Goal: Task Accomplishment & Management: Use online tool/utility

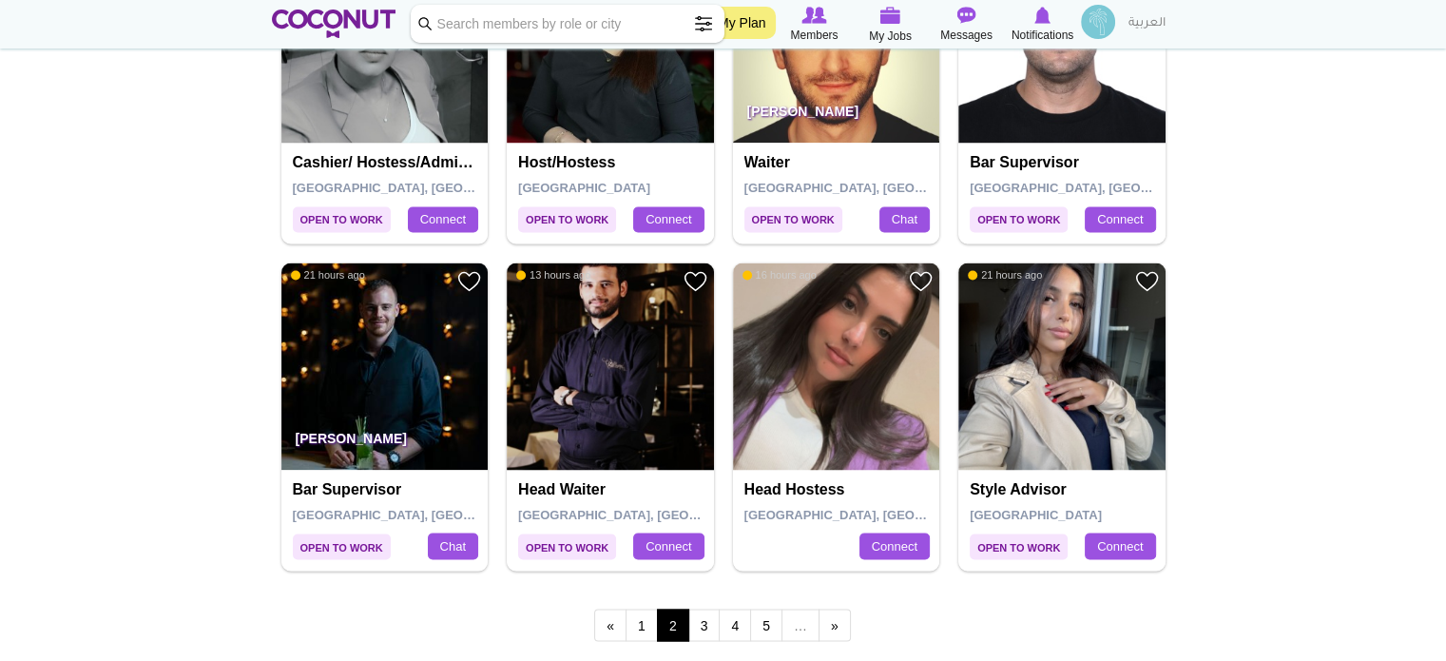
scroll to position [3137, 0]
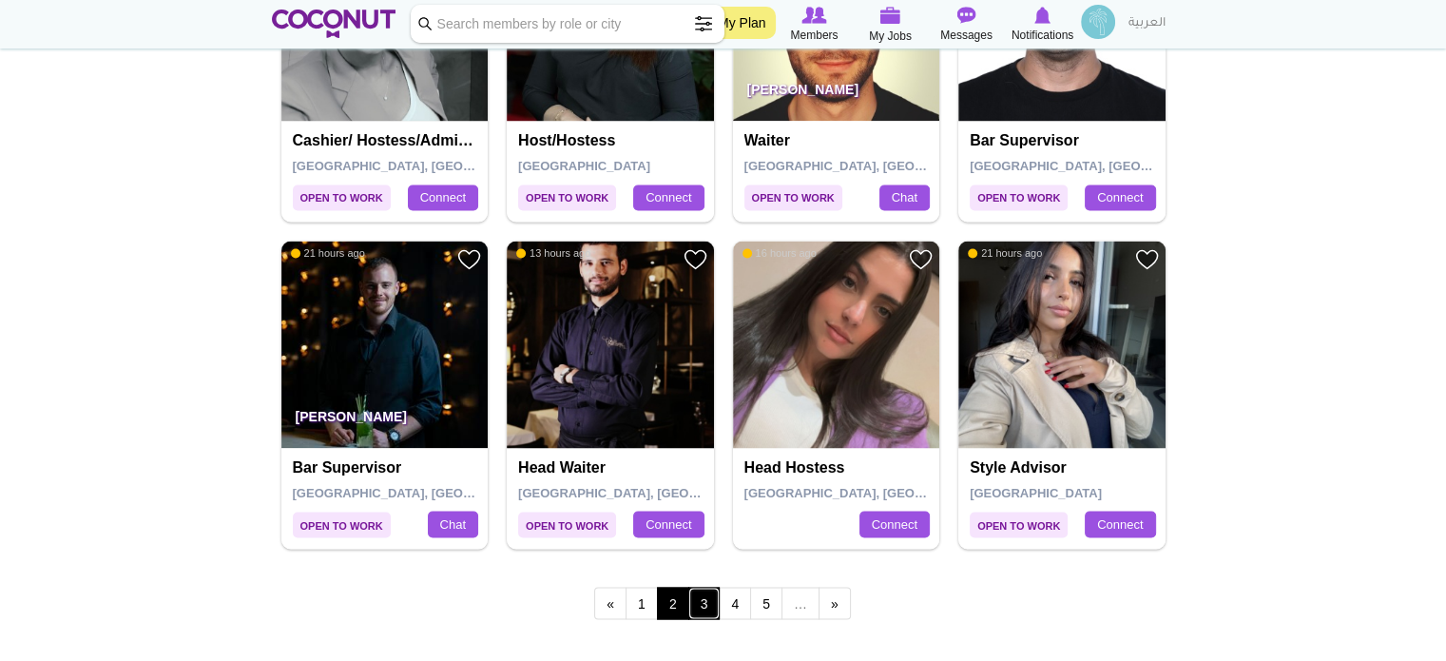
click at [701, 605] on link "3" at bounding box center [704, 603] width 32 height 32
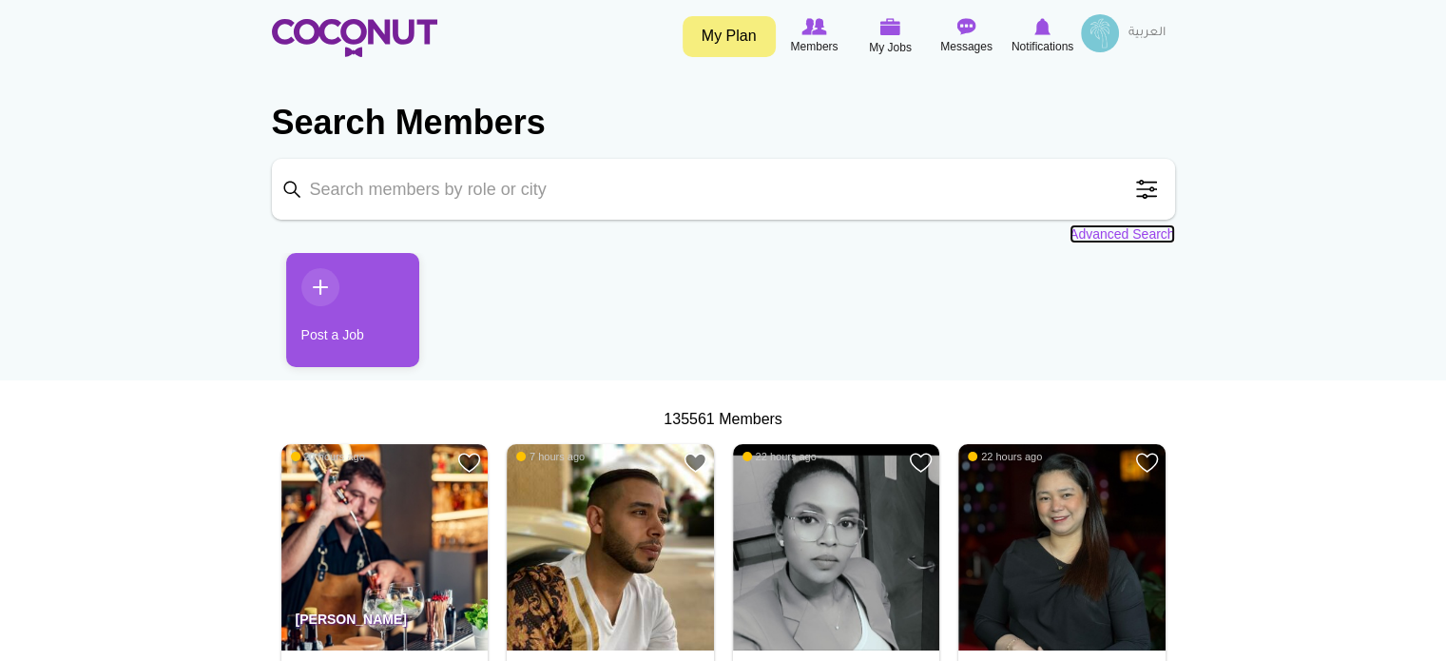
click at [1107, 234] on link "Advanced Search" at bounding box center [1122, 233] width 106 height 19
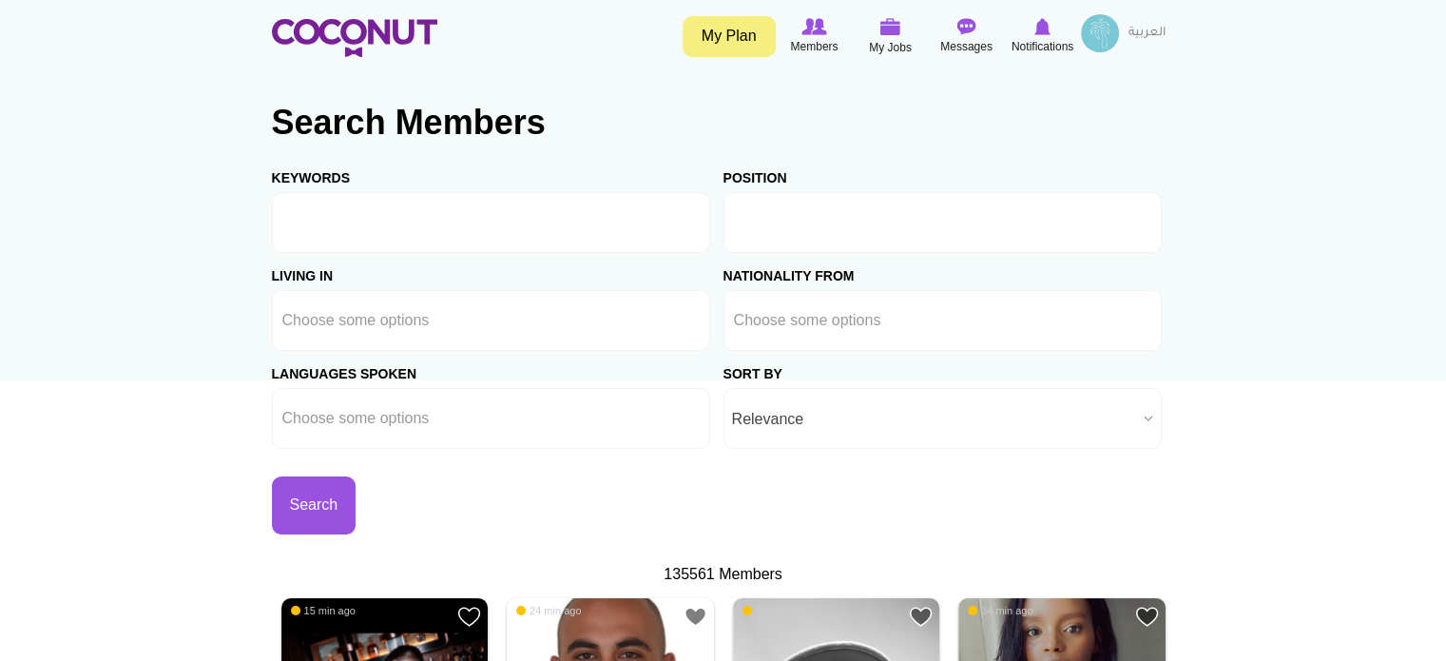
click at [794, 216] on input "text" at bounding box center [819, 222] width 171 height 17
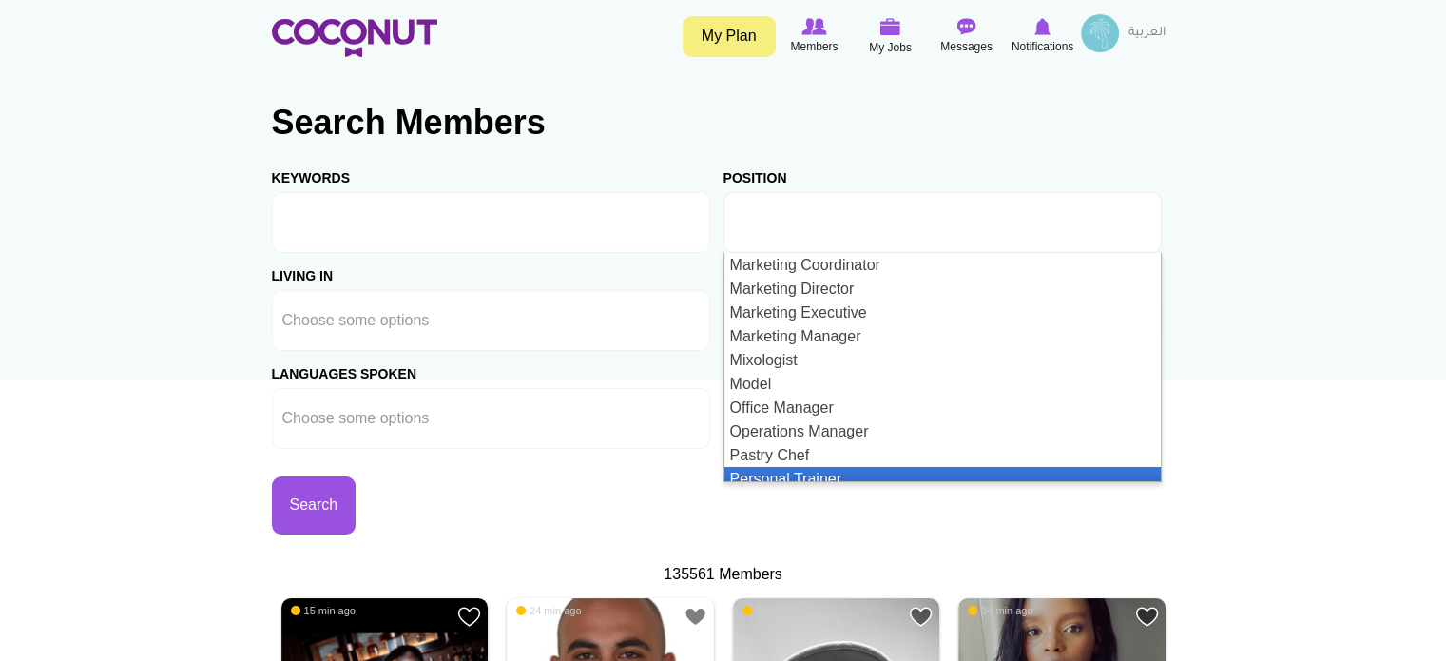
scroll to position [1616, 0]
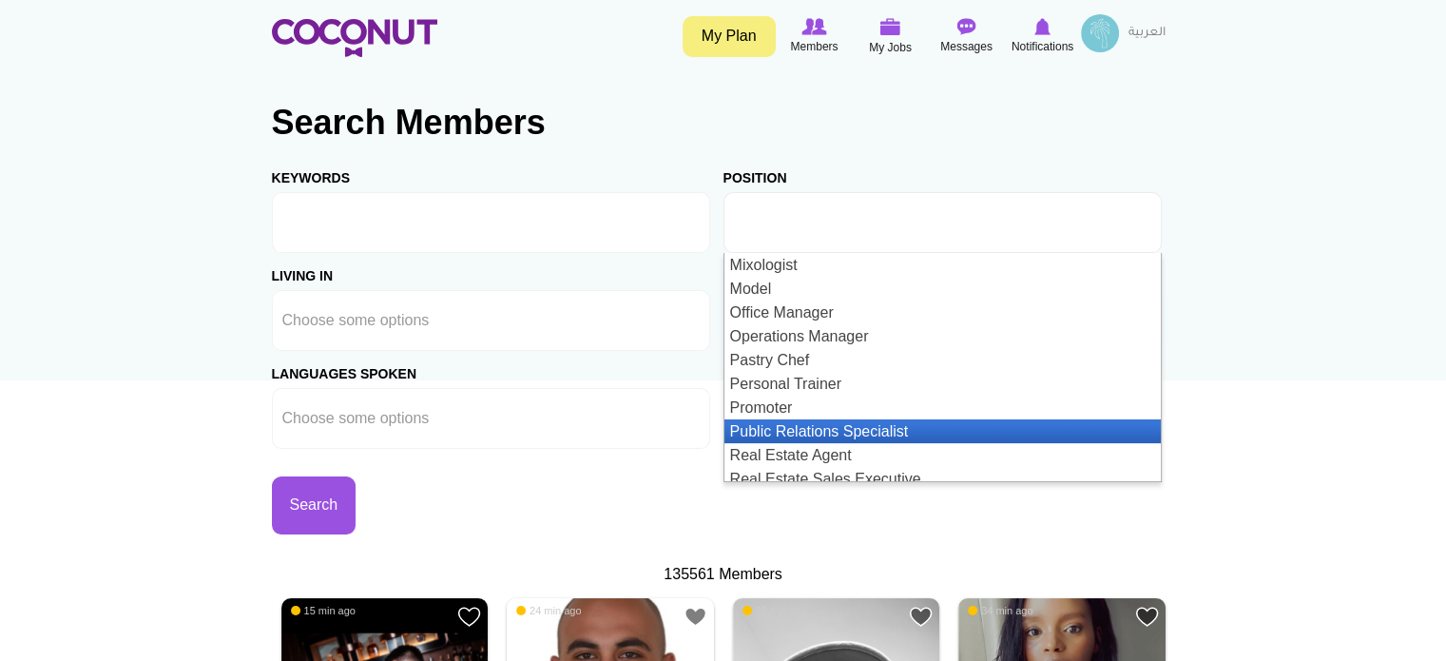
click at [932, 426] on li "Public Relations Specialist" at bounding box center [942, 431] width 436 height 24
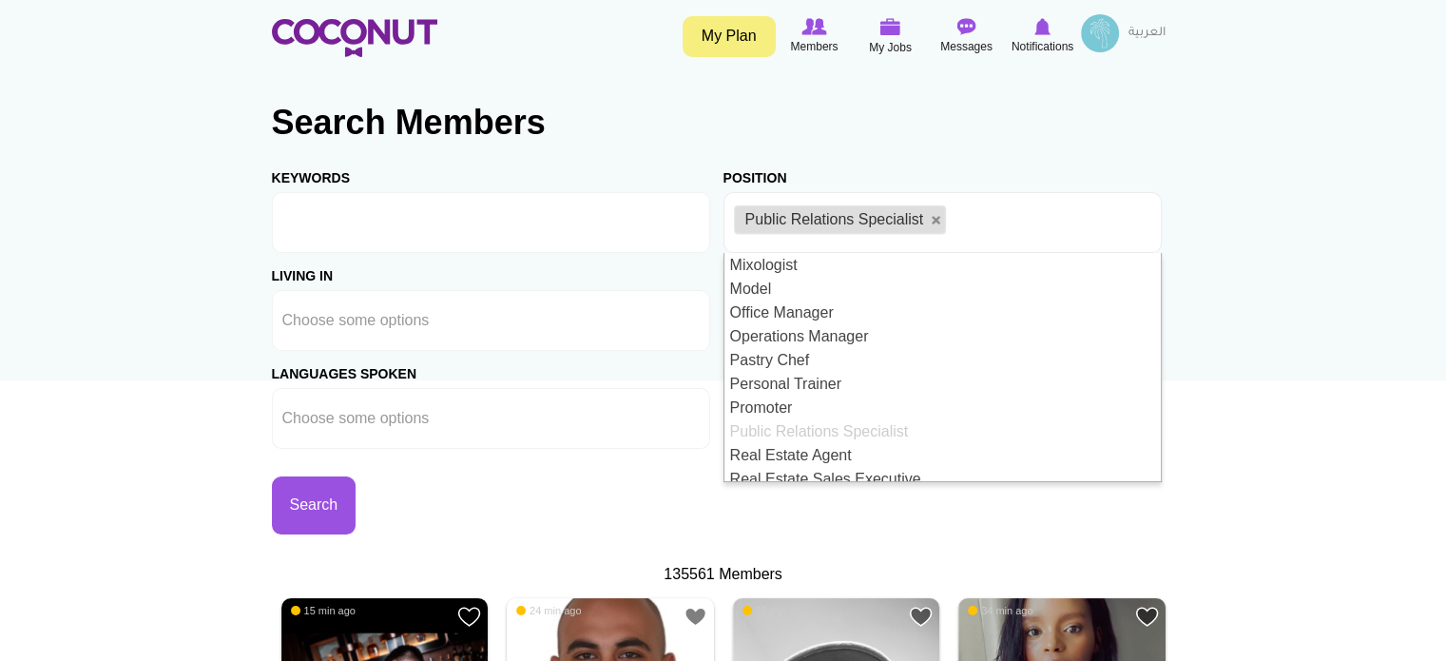
scroll to position [0, 0]
click at [619, 327] on ul at bounding box center [491, 320] width 438 height 61
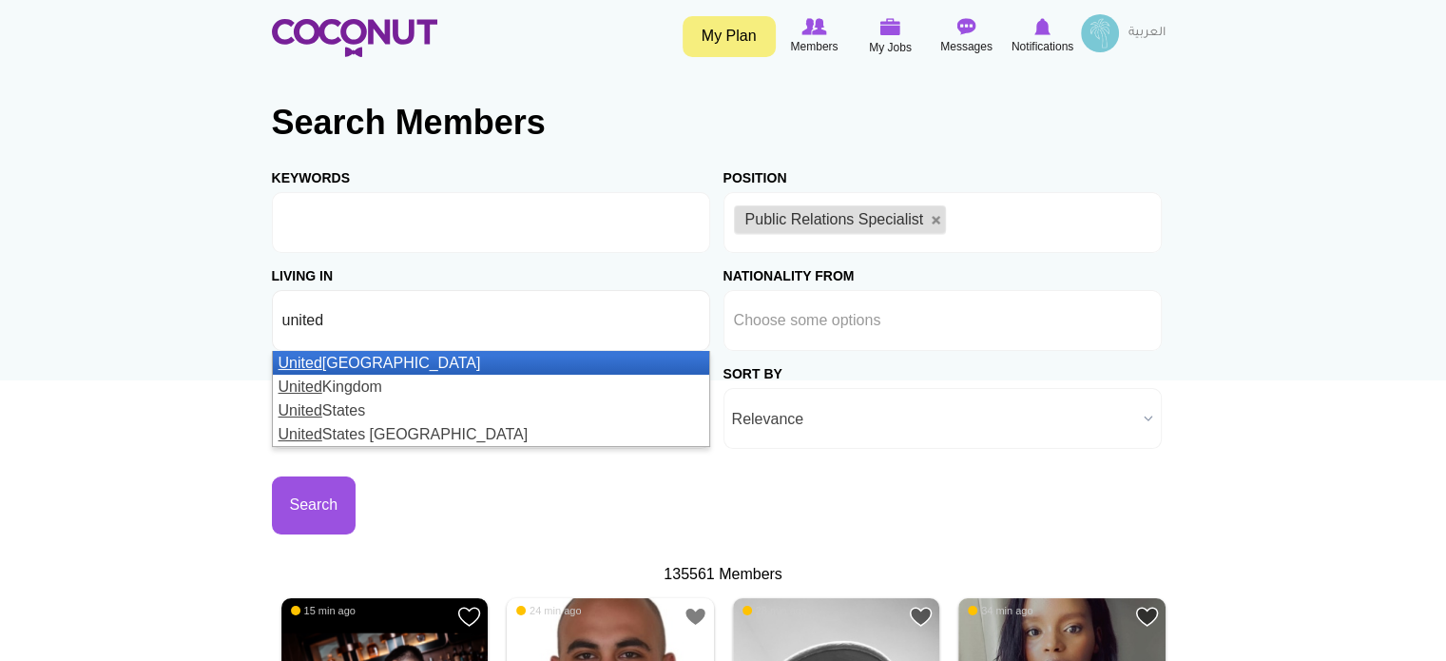
type input "united"
click at [409, 364] on li "United Arab Emirates" at bounding box center [491, 363] width 436 height 24
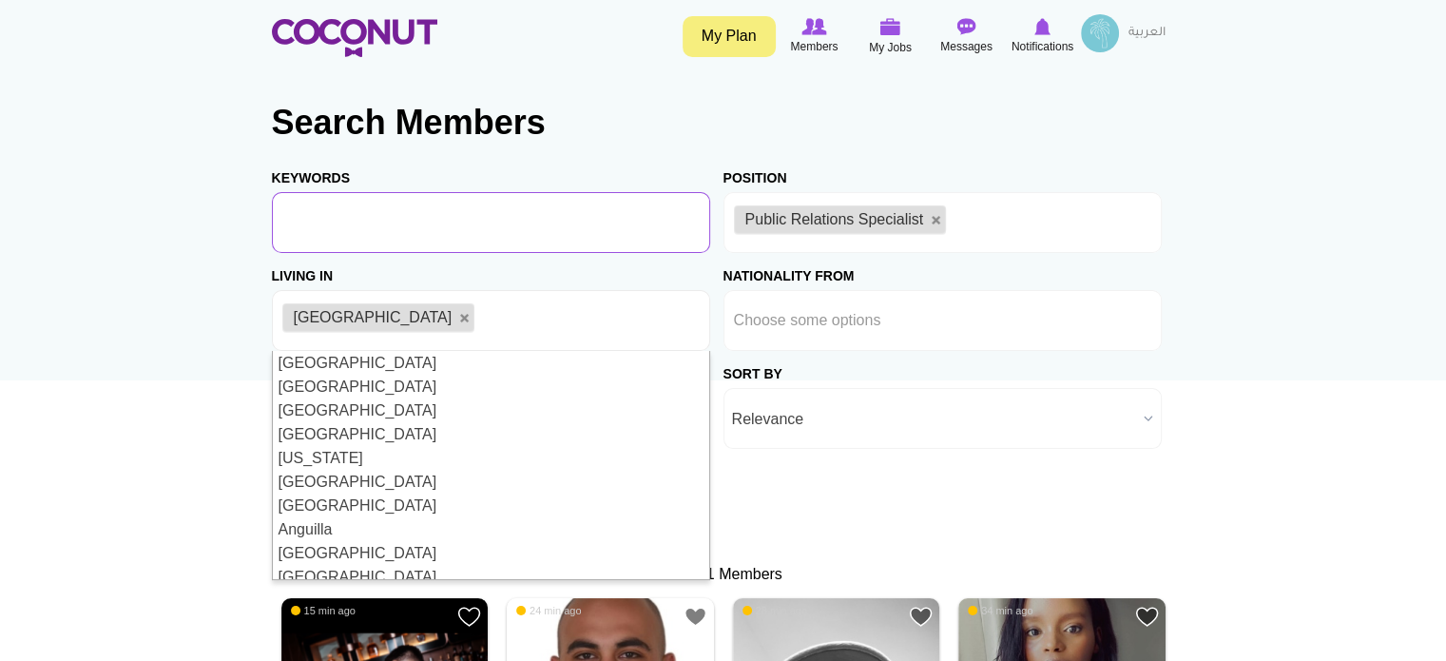
click at [664, 242] on input "Keywords" at bounding box center [491, 222] width 438 height 61
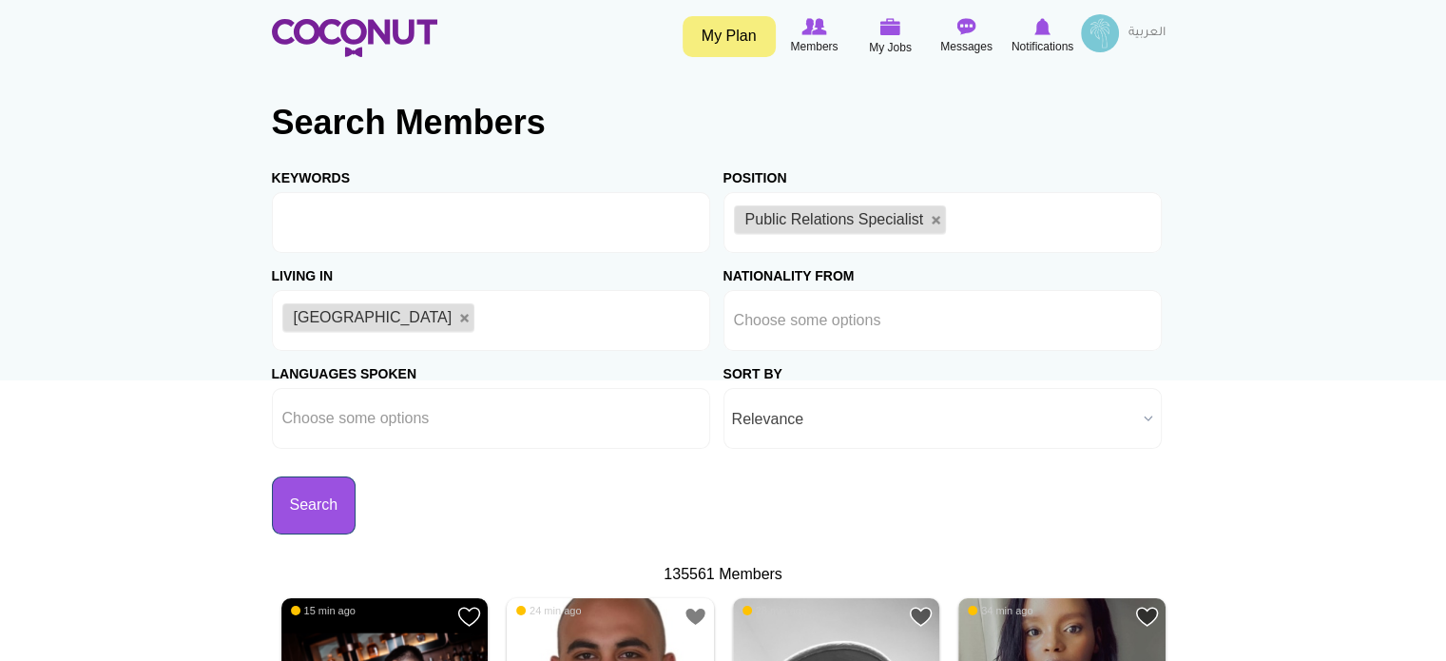
click at [320, 507] on button "Search" at bounding box center [314, 505] width 85 height 58
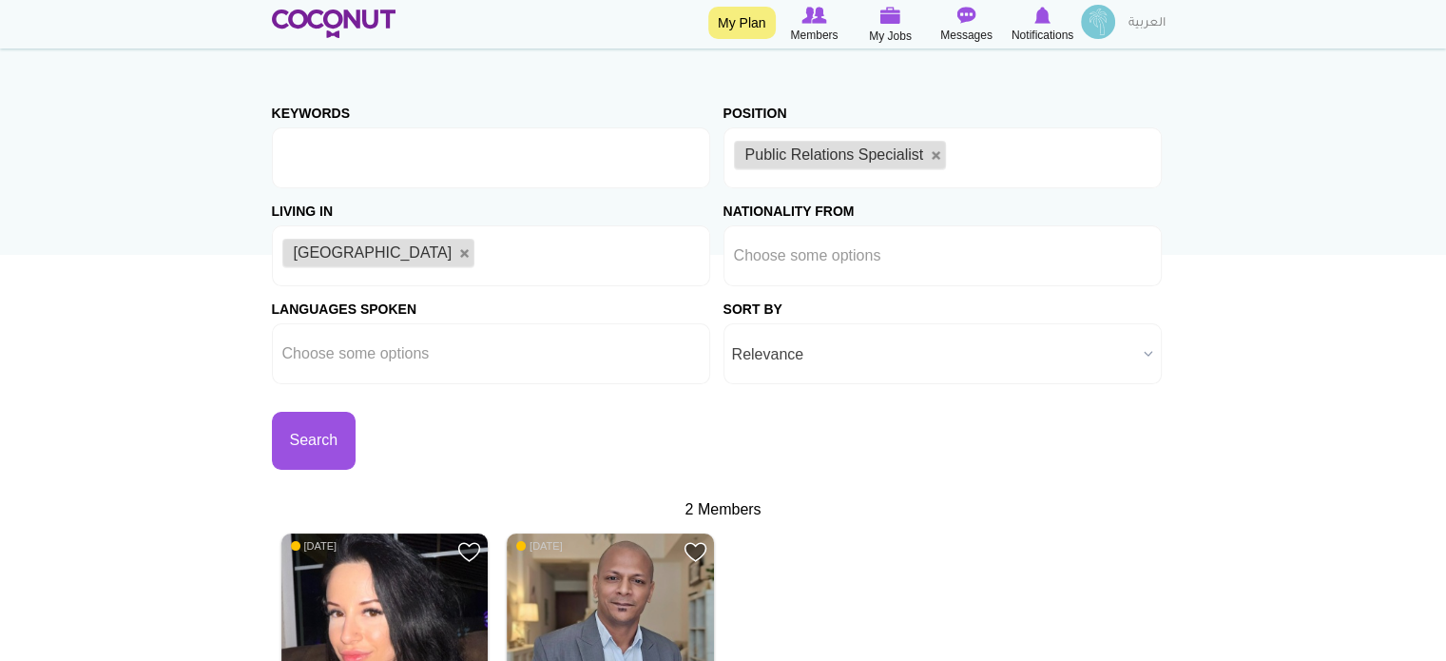
scroll to position [95, 0]
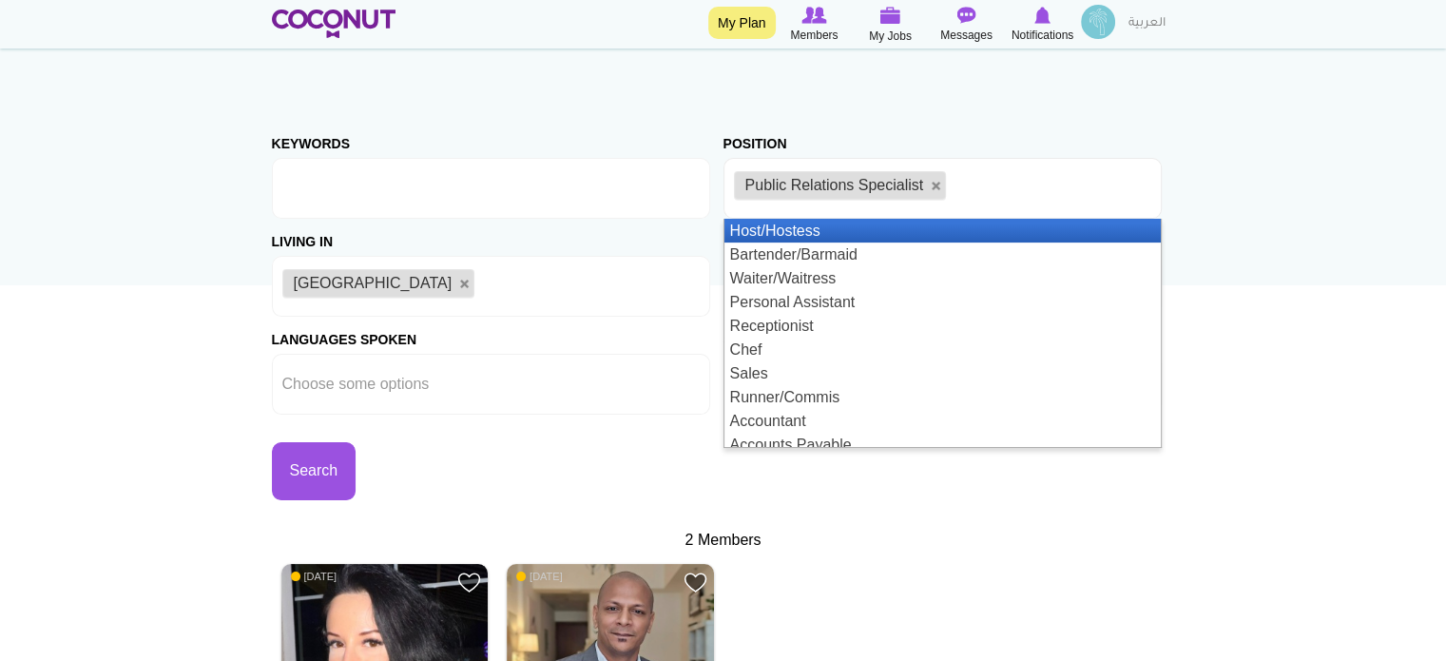
click at [991, 182] on ul "Public Relations Specialist" at bounding box center [942, 188] width 438 height 61
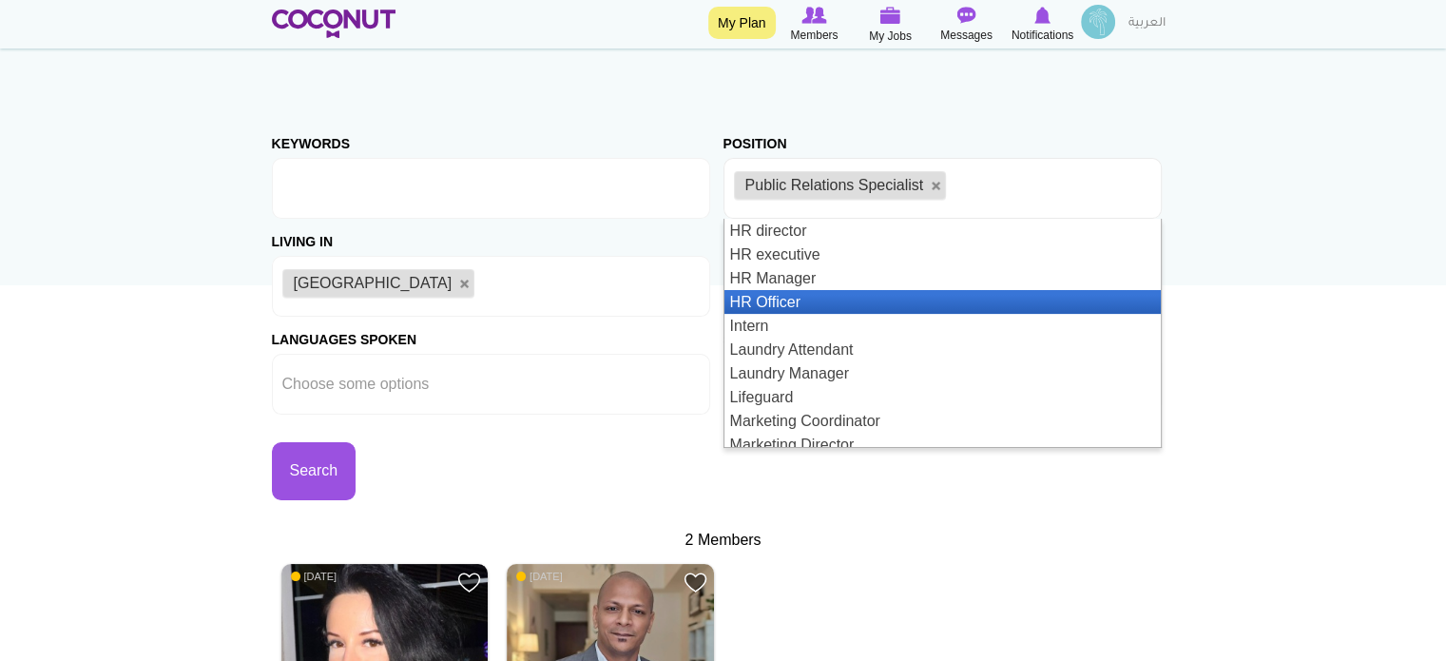
scroll to position [1426, 0]
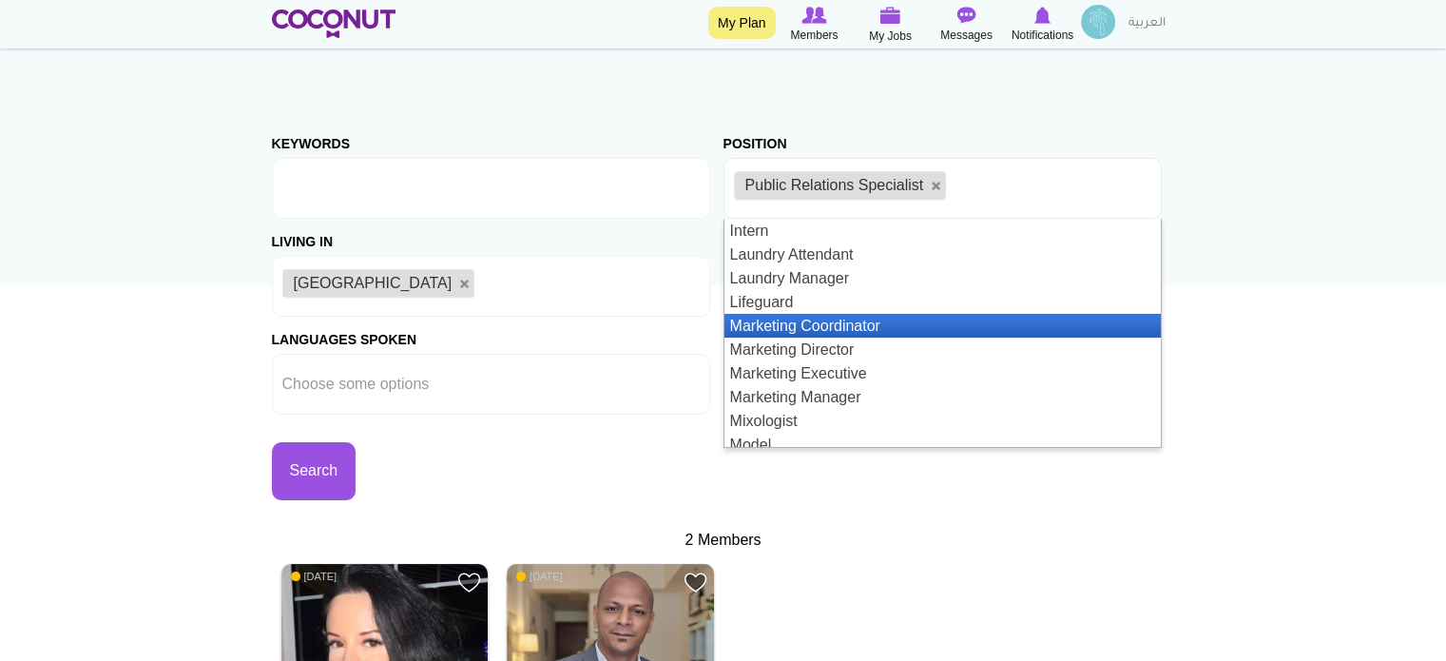
click at [871, 318] on li "Marketing Coordinator" at bounding box center [942, 326] width 436 height 24
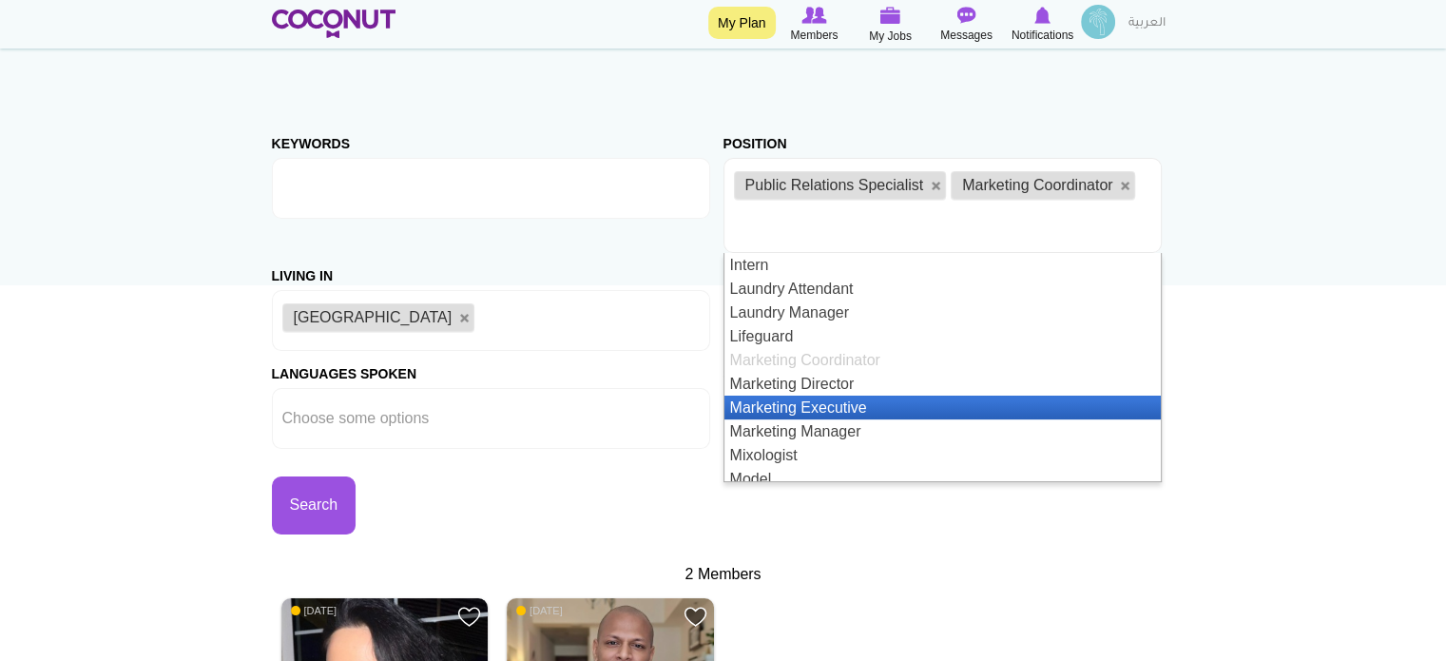
click at [860, 409] on li "Marketing Executive" at bounding box center [942, 407] width 436 height 24
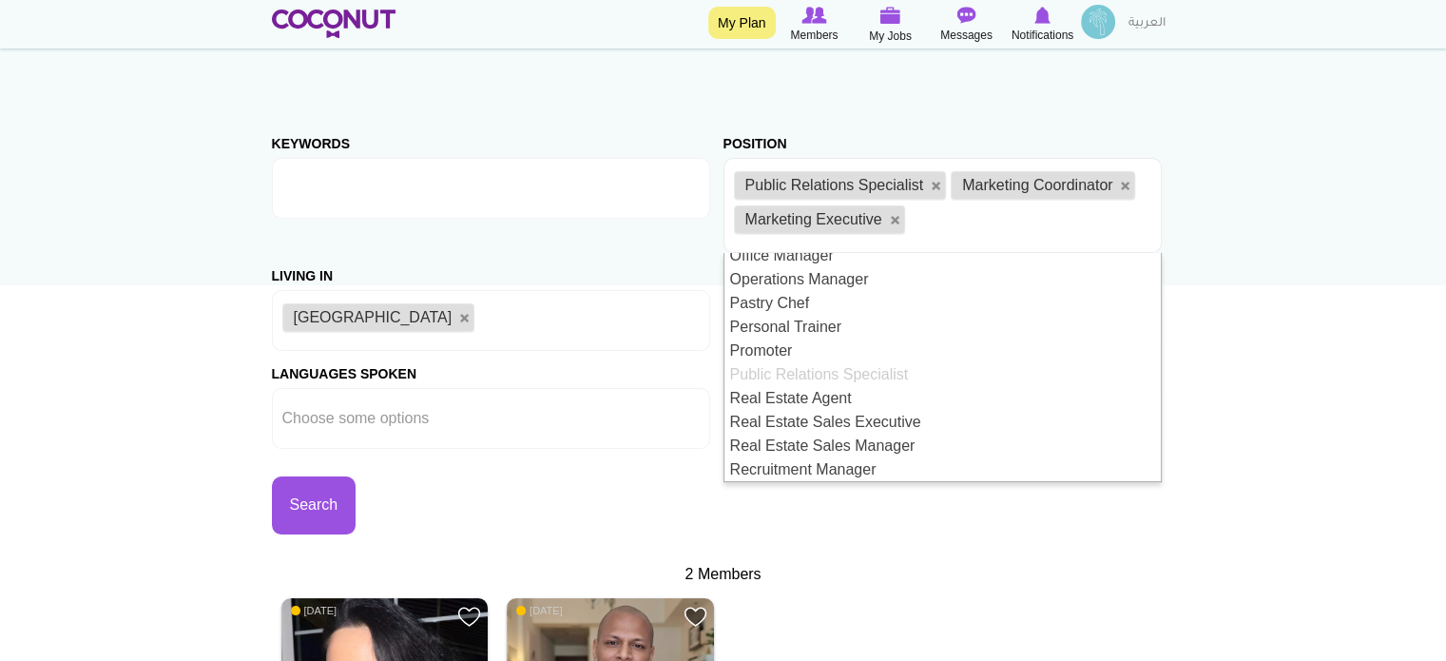
scroll to position [1578, 0]
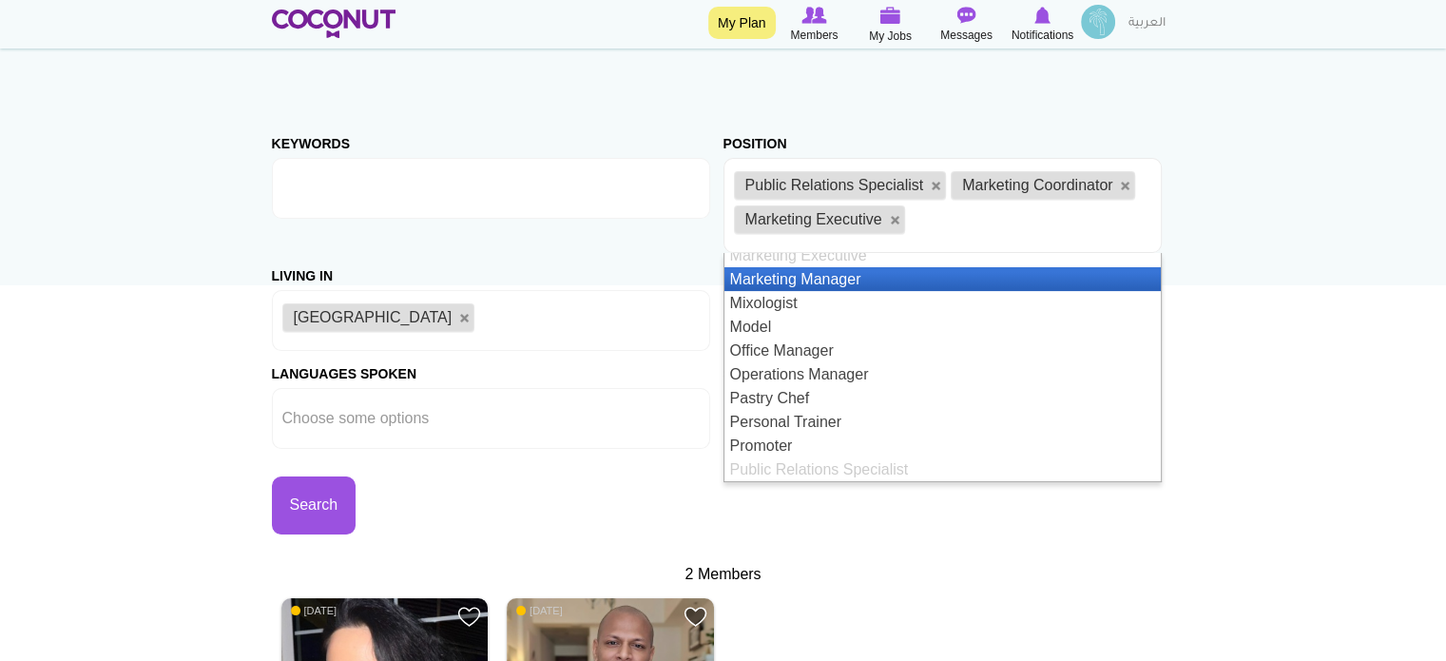
click at [850, 278] on li "Marketing Manager" at bounding box center [942, 279] width 436 height 24
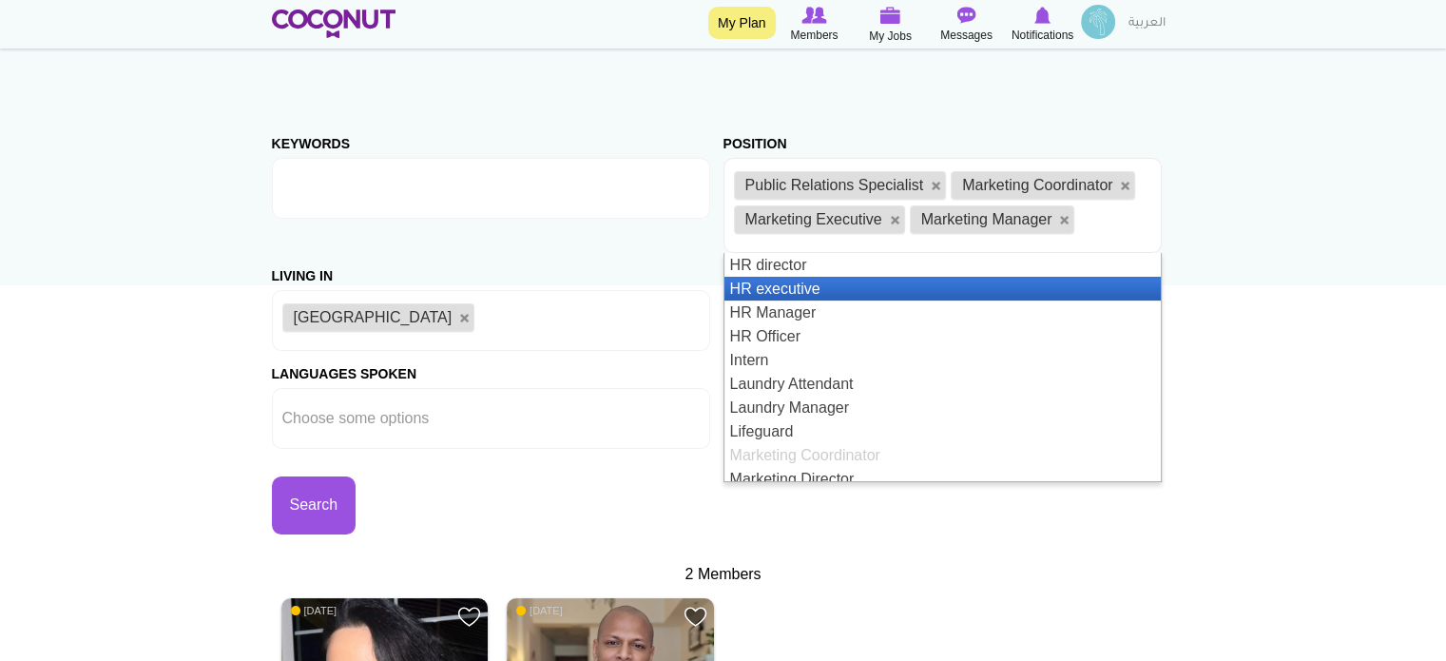
scroll to position [1426, 0]
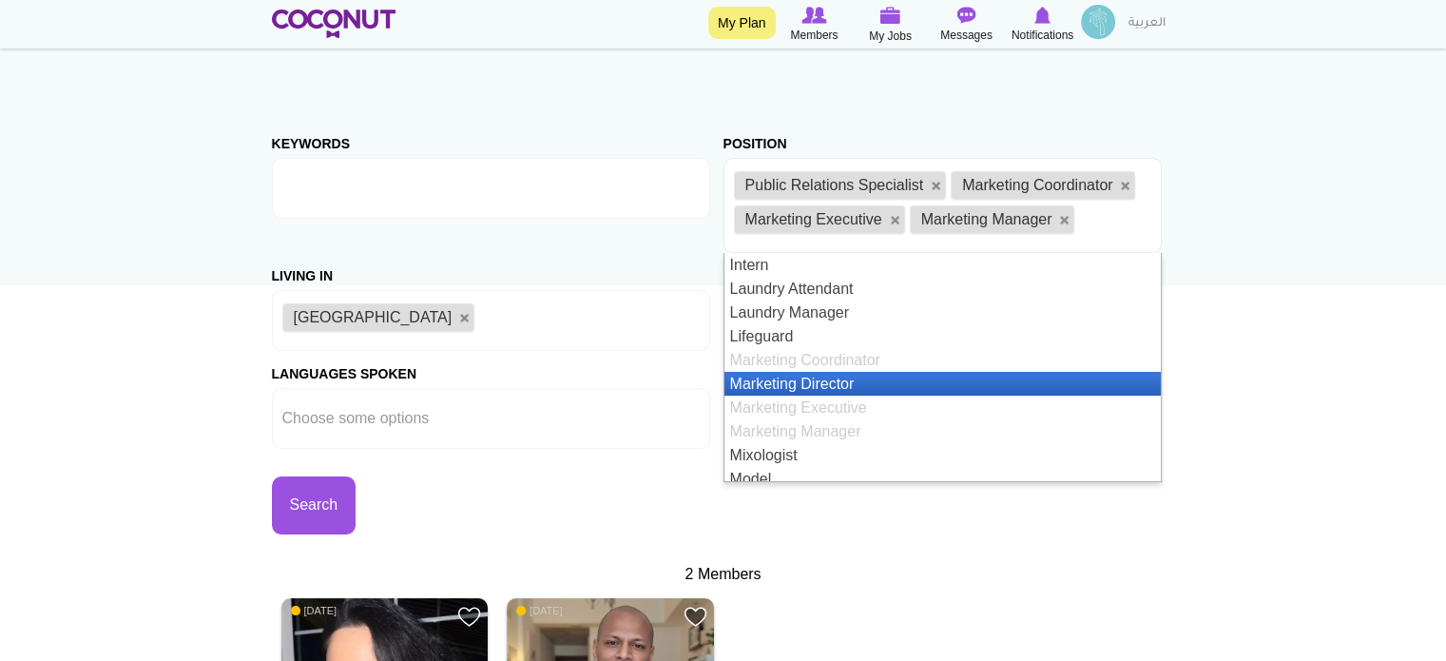
click at [835, 378] on li "Marketing Director" at bounding box center [942, 384] width 436 height 24
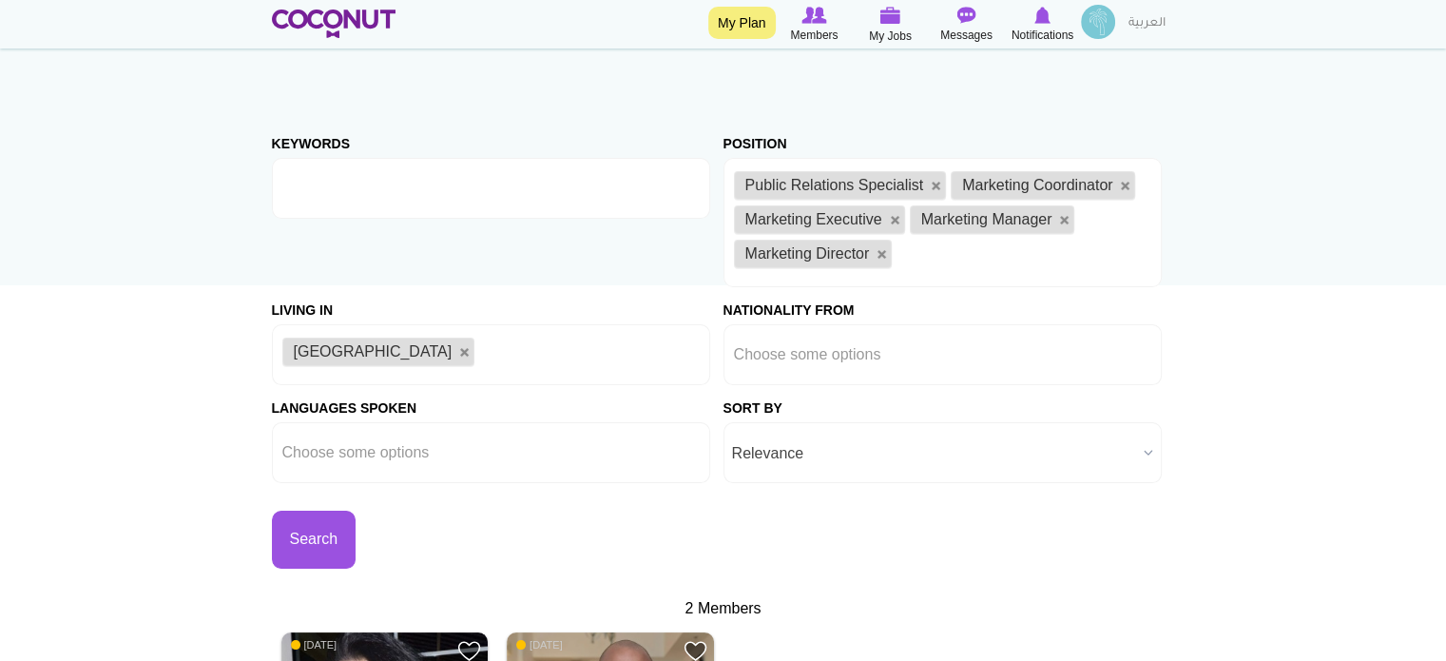
scroll to position [0, 0]
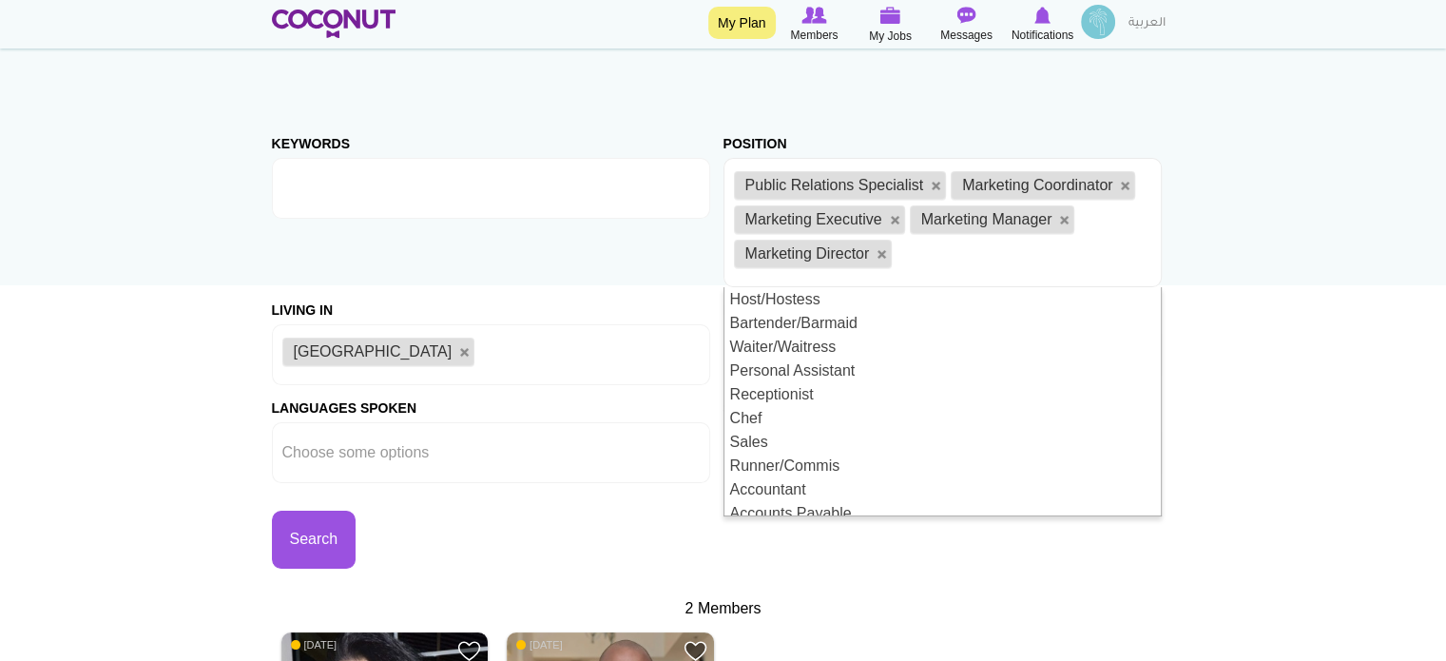
click at [696, 302] on div "Living in Afghanistan Aland Islands Albania Algeria American Samoa Andorra Ango…" at bounding box center [498, 336] width 452 height 98
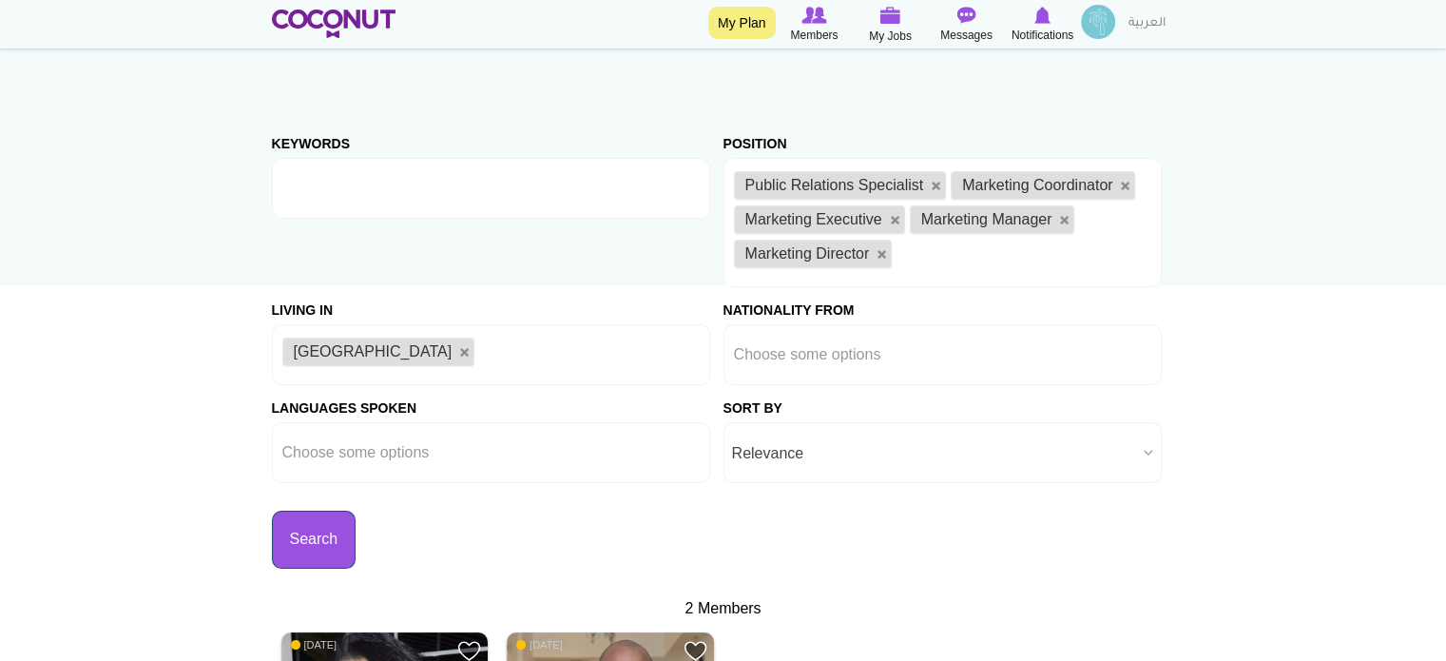
click at [338, 522] on button "Search" at bounding box center [314, 539] width 85 height 58
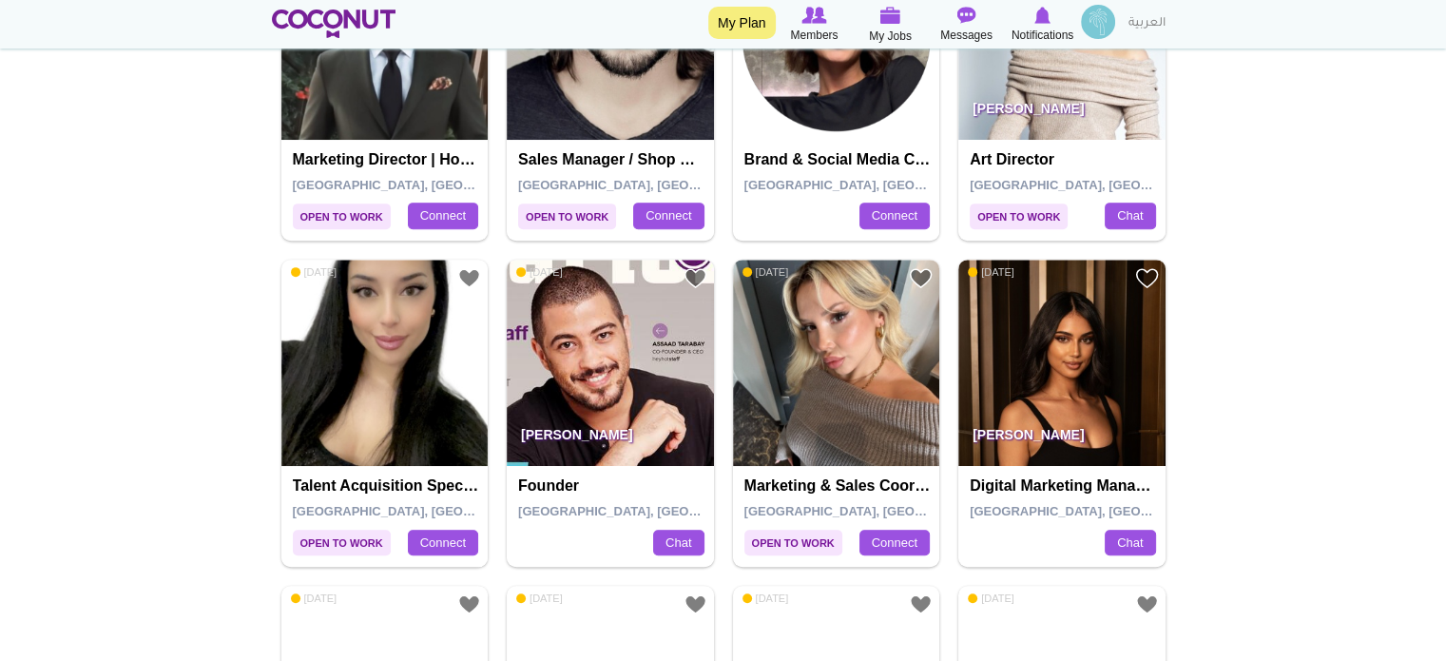
scroll to position [856, 0]
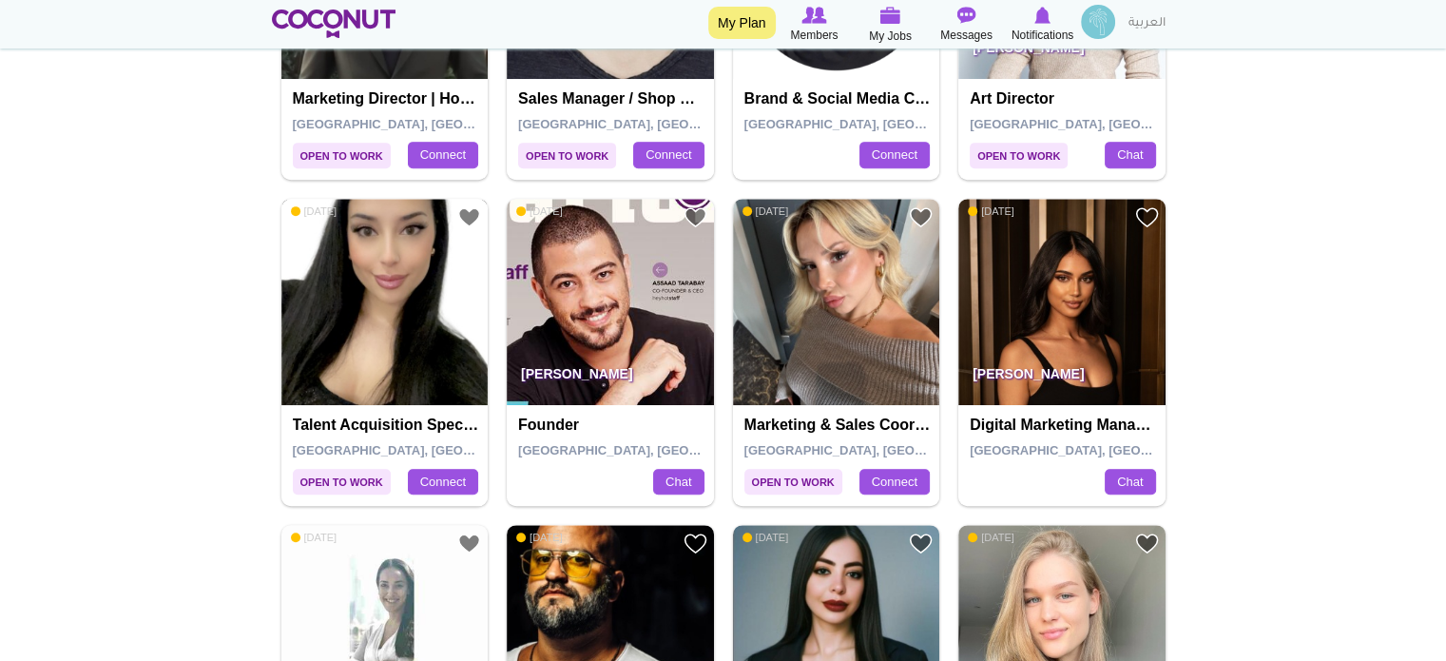
click at [412, 296] on img at bounding box center [384, 302] width 207 height 207
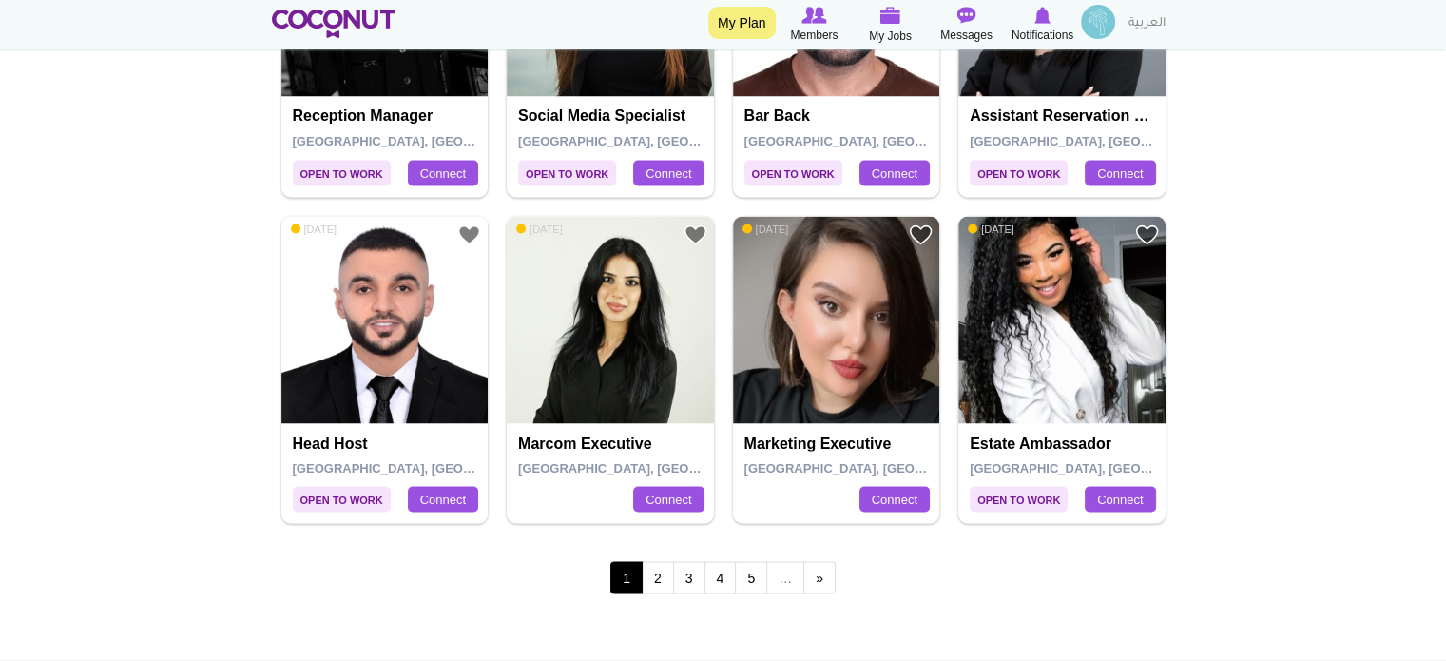
scroll to position [3517, 0]
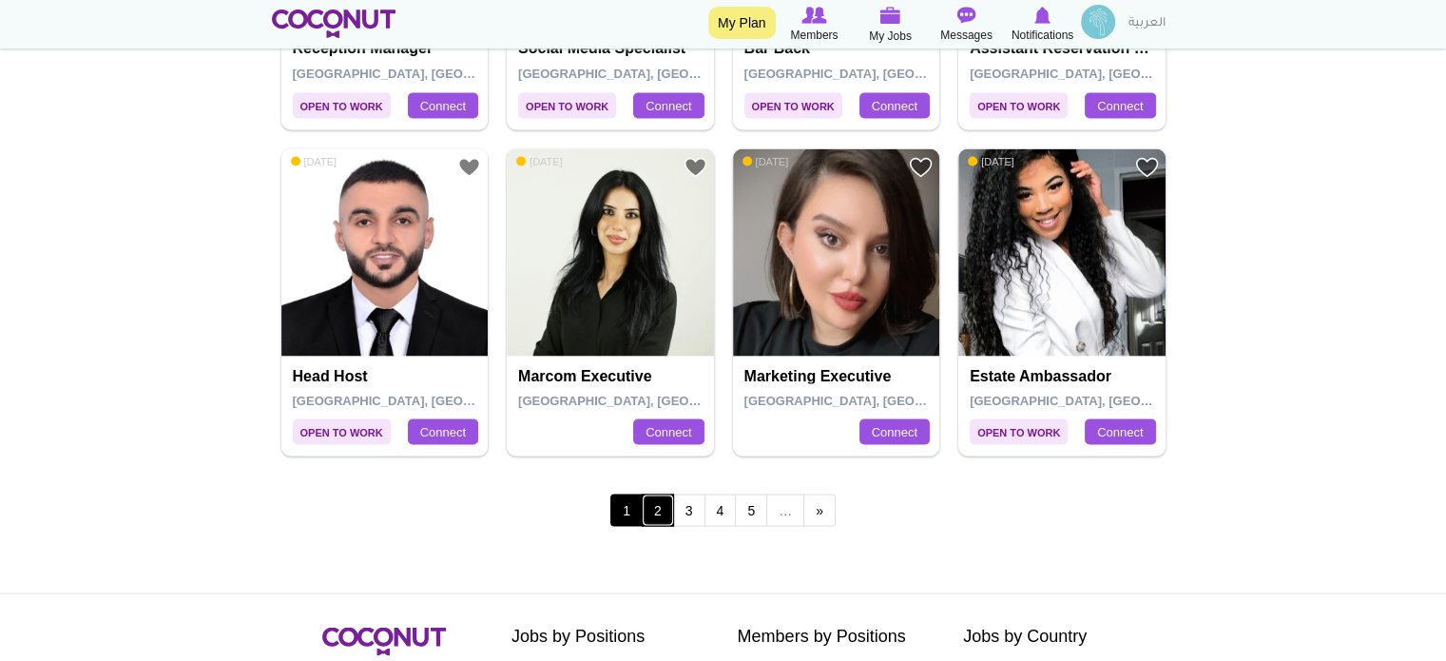
click at [661, 508] on link "2" at bounding box center [658, 509] width 32 height 32
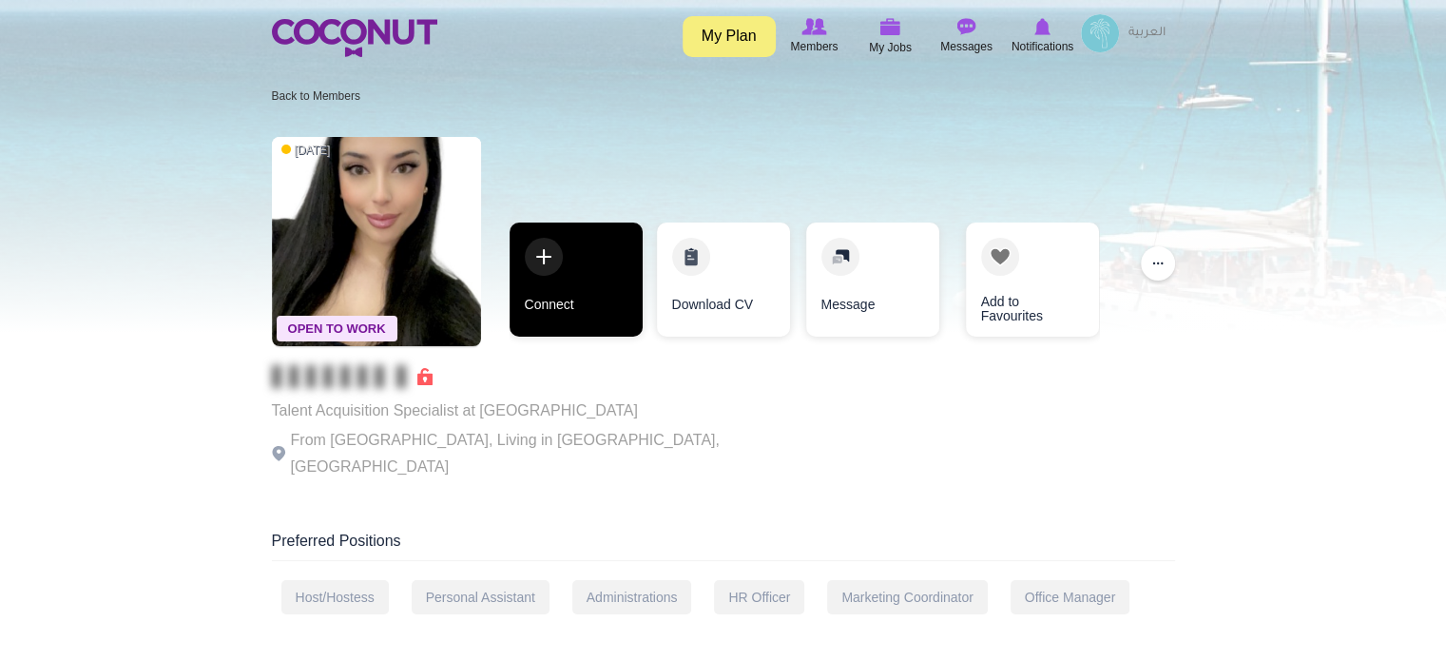
click at [605, 279] on link "Connect" at bounding box center [576, 279] width 133 height 114
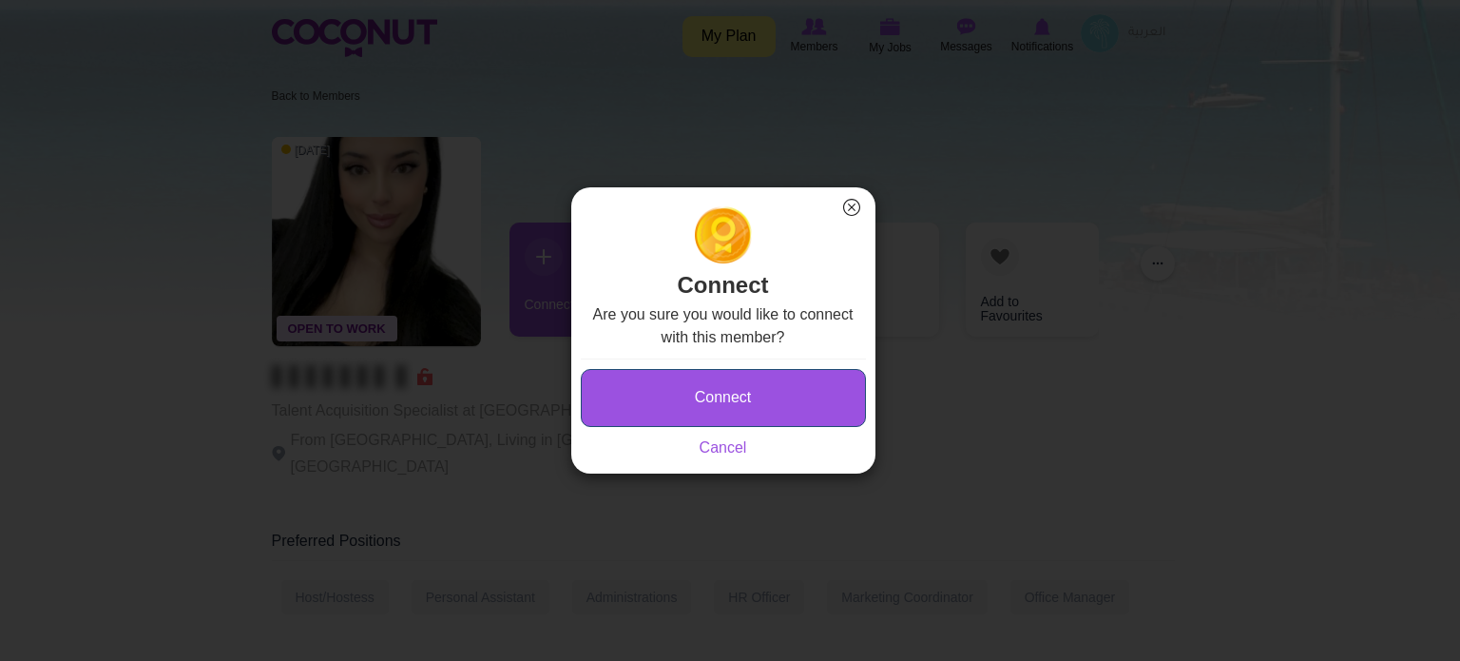
click at [629, 382] on button "Connect" at bounding box center [723, 398] width 285 height 58
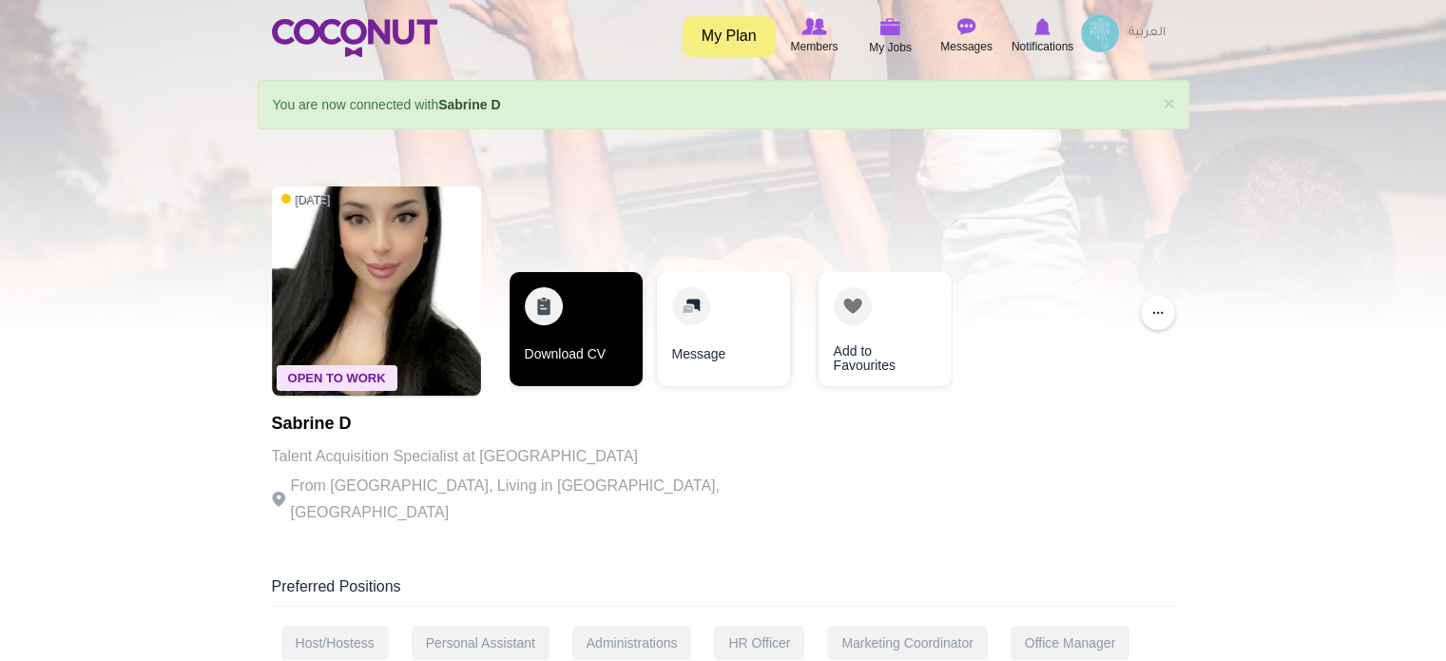
click at [559, 307] on link "Download CV" at bounding box center [576, 329] width 133 height 114
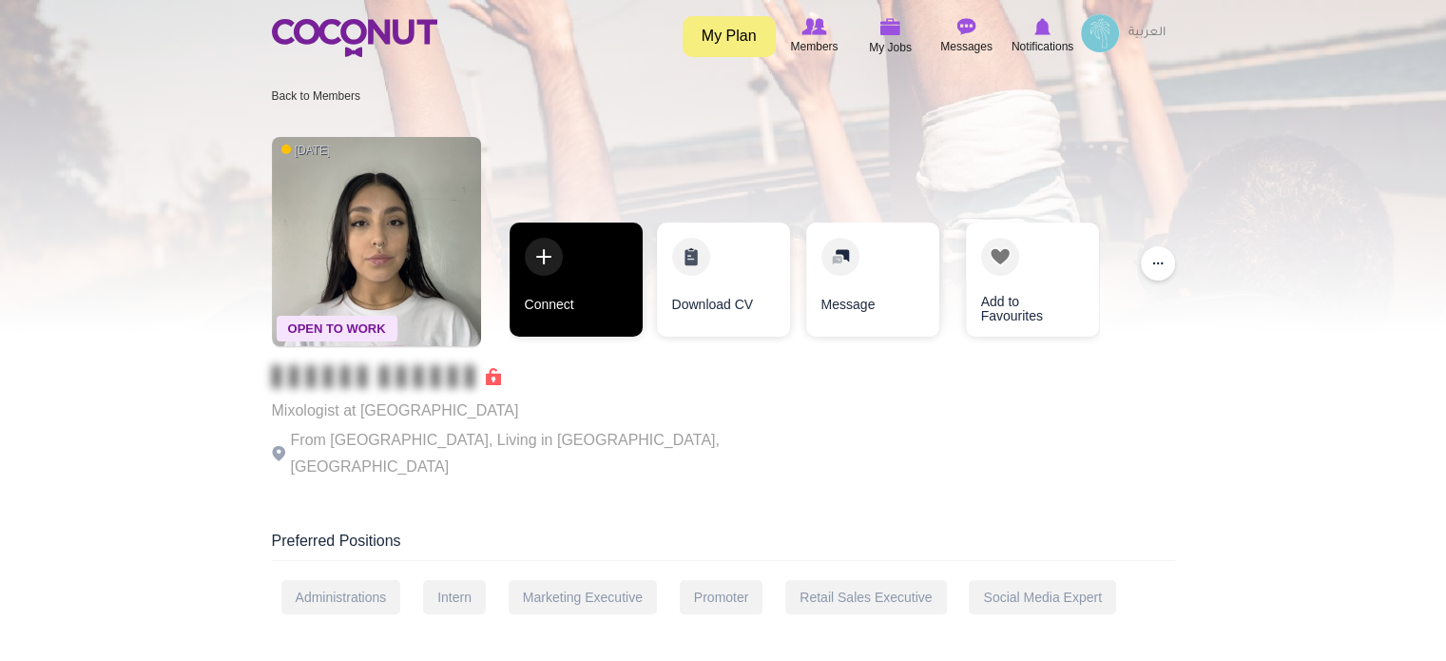
click at [573, 302] on link "Connect" at bounding box center [576, 279] width 133 height 114
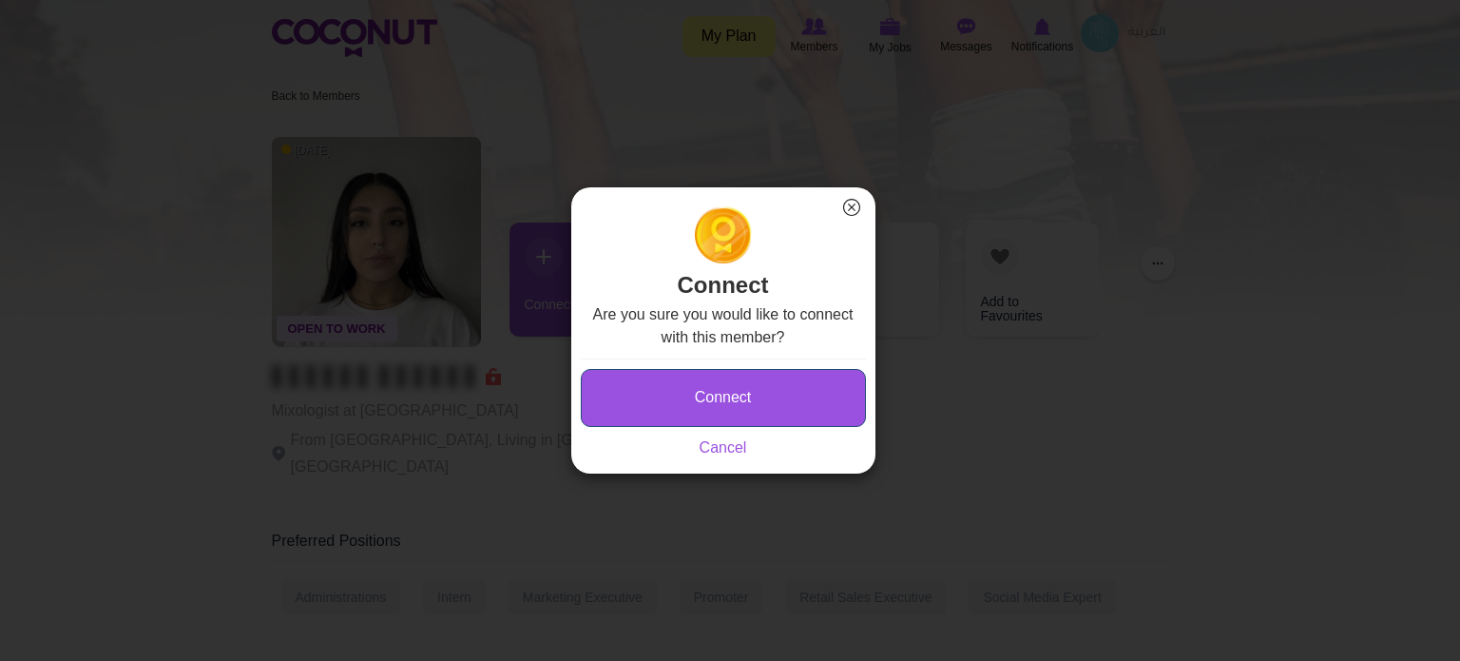
click at [693, 397] on button "Connect" at bounding box center [723, 398] width 285 height 58
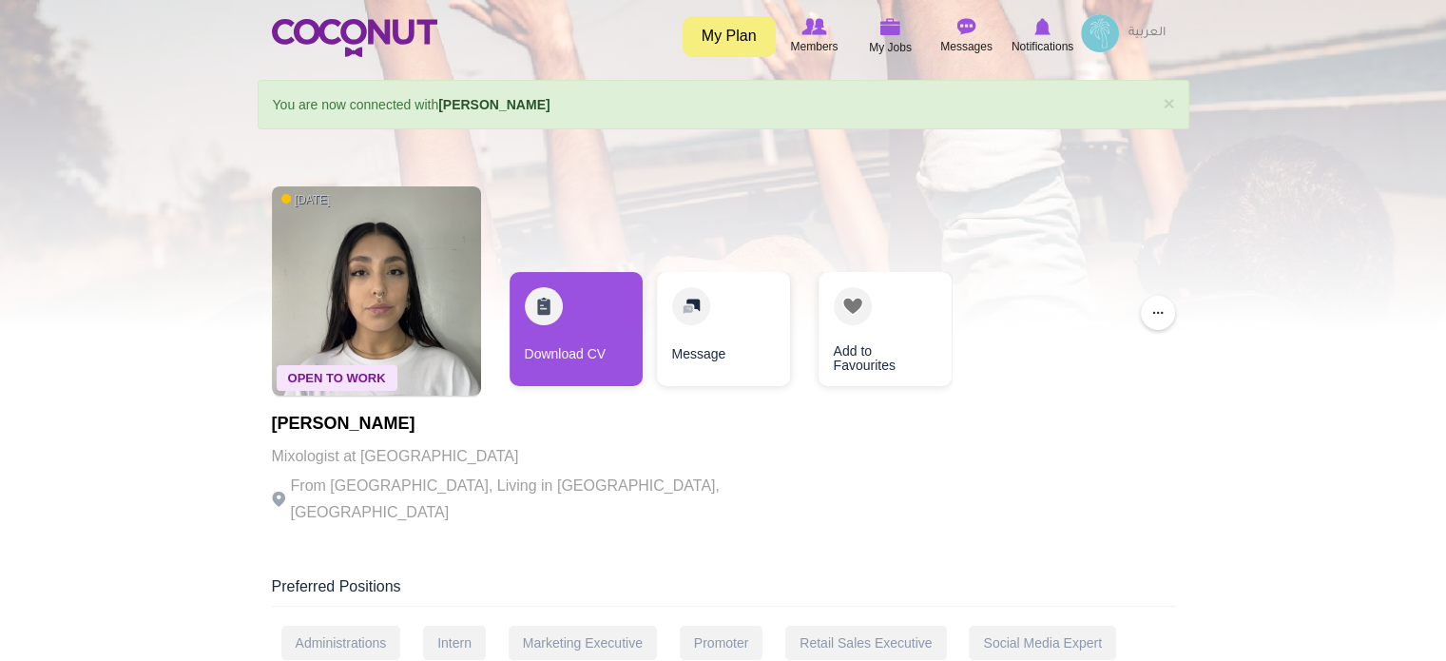
click at [574, 334] on link "Download CV" at bounding box center [576, 329] width 133 height 114
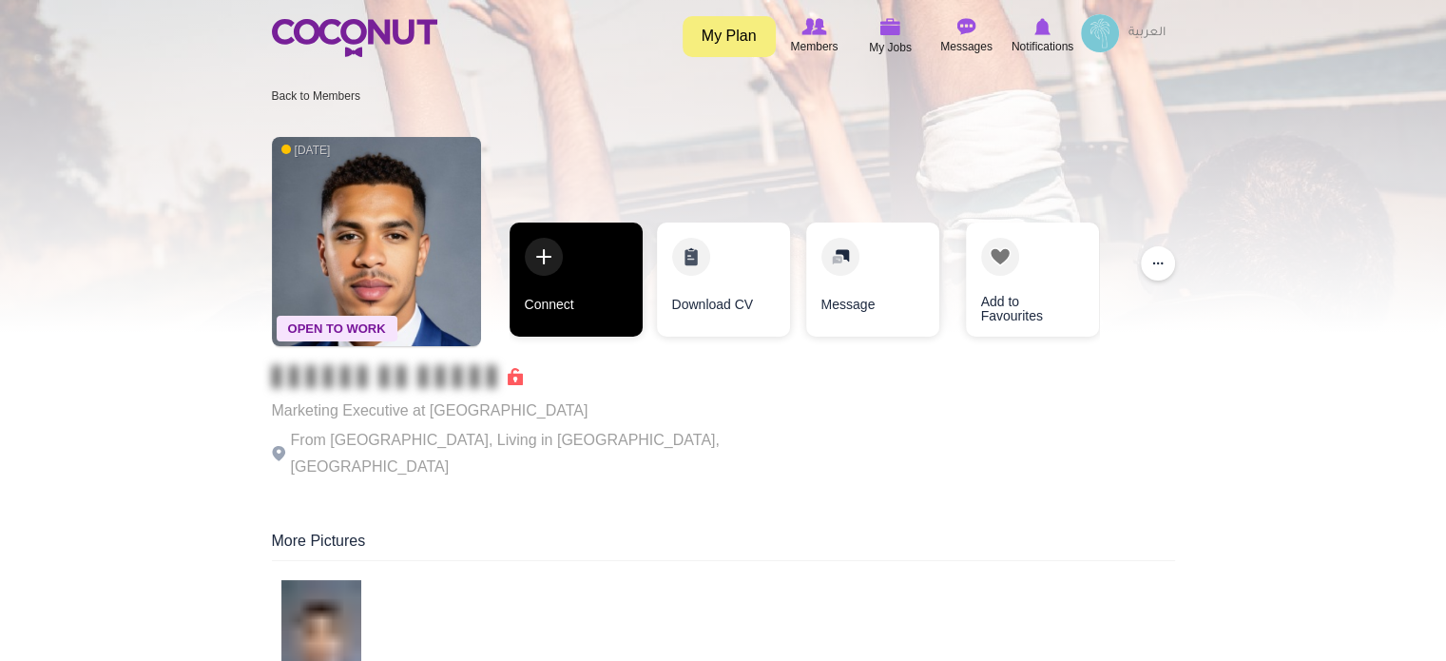
click at [567, 283] on link "Connect" at bounding box center [576, 279] width 133 height 114
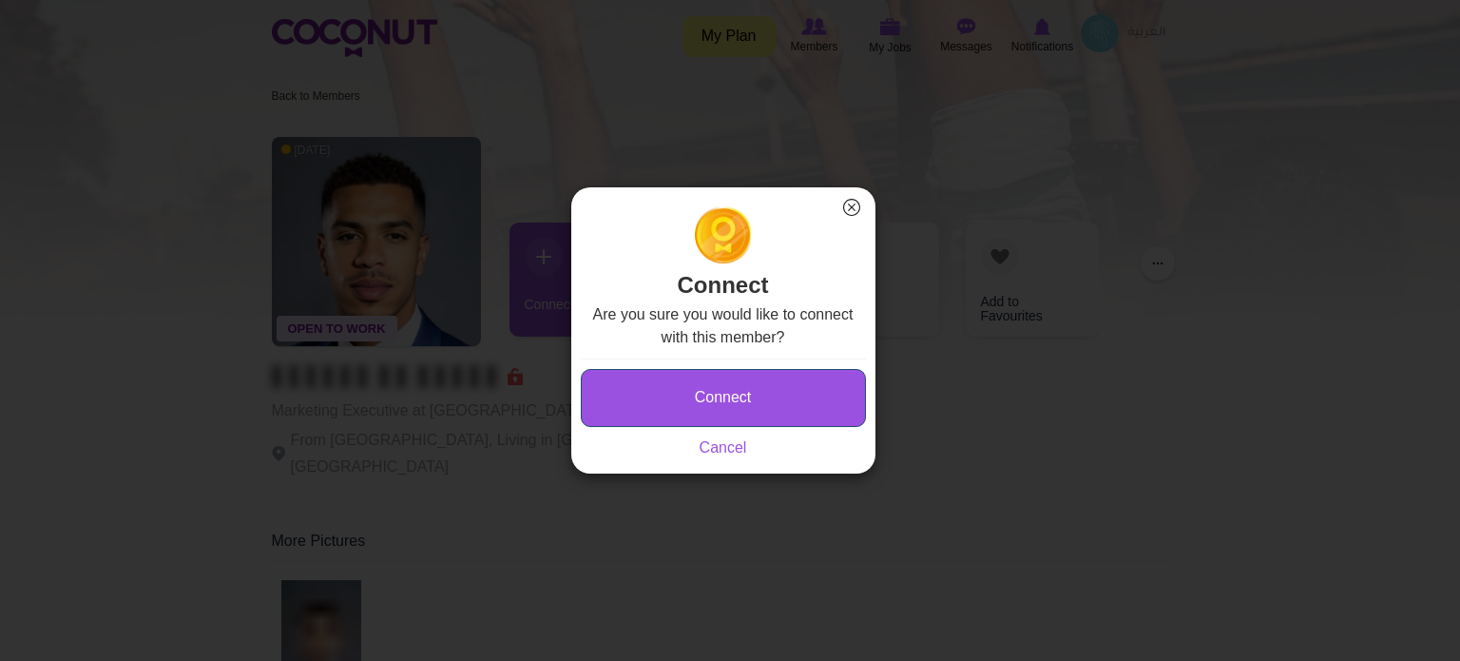
click at [649, 388] on button "Connect" at bounding box center [723, 398] width 285 height 58
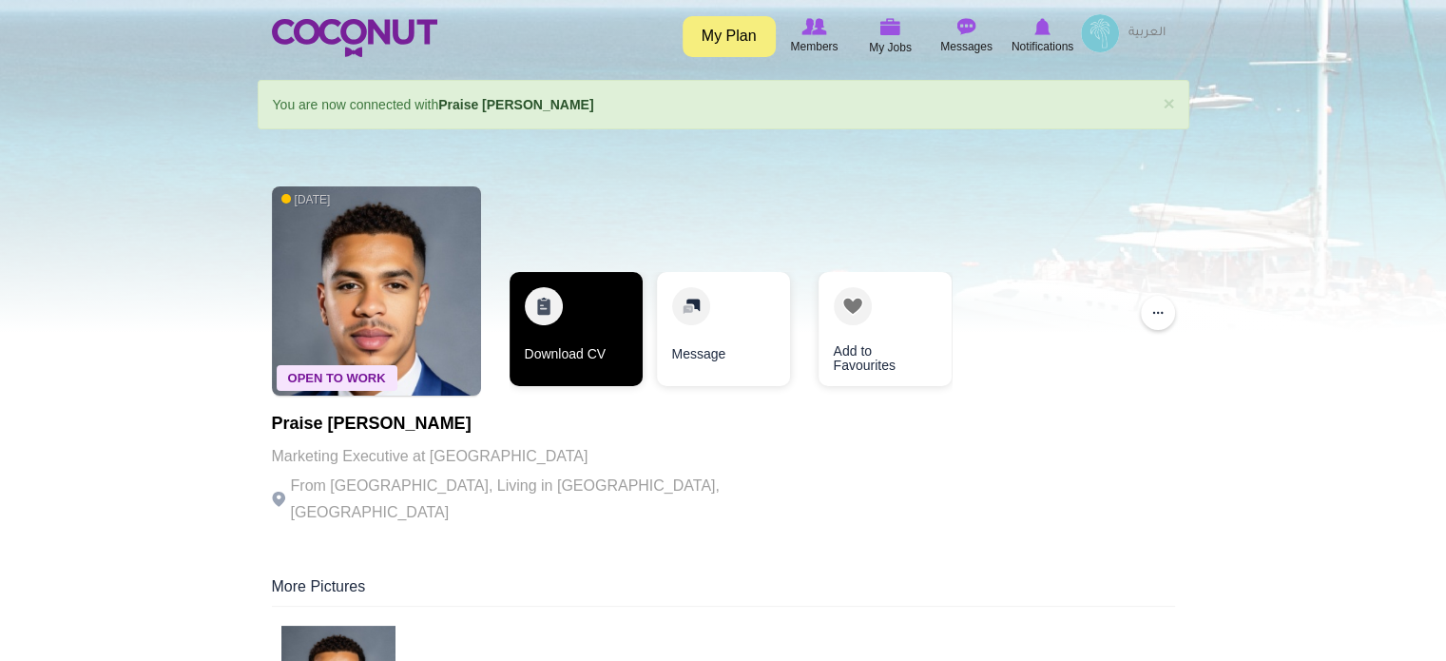
click at [567, 356] on link "Download CV" at bounding box center [576, 329] width 133 height 114
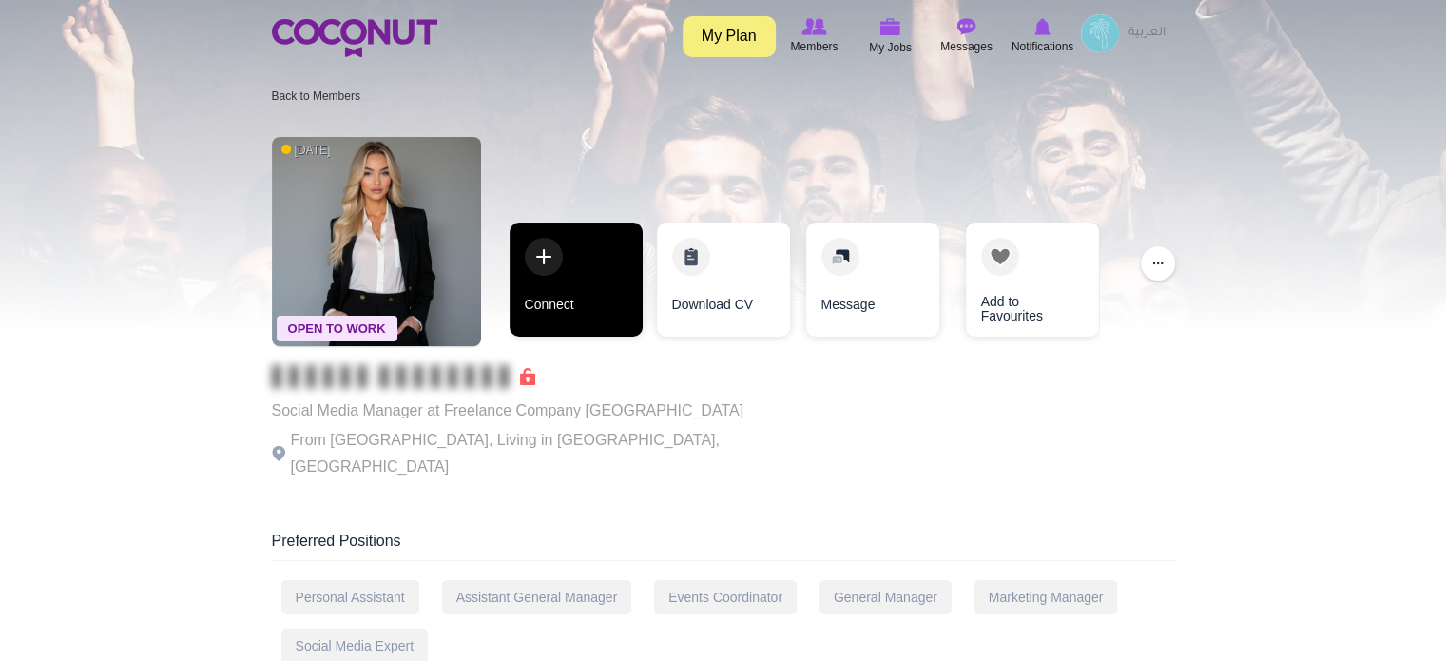
click at [558, 288] on link "Connect" at bounding box center [576, 279] width 133 height 114
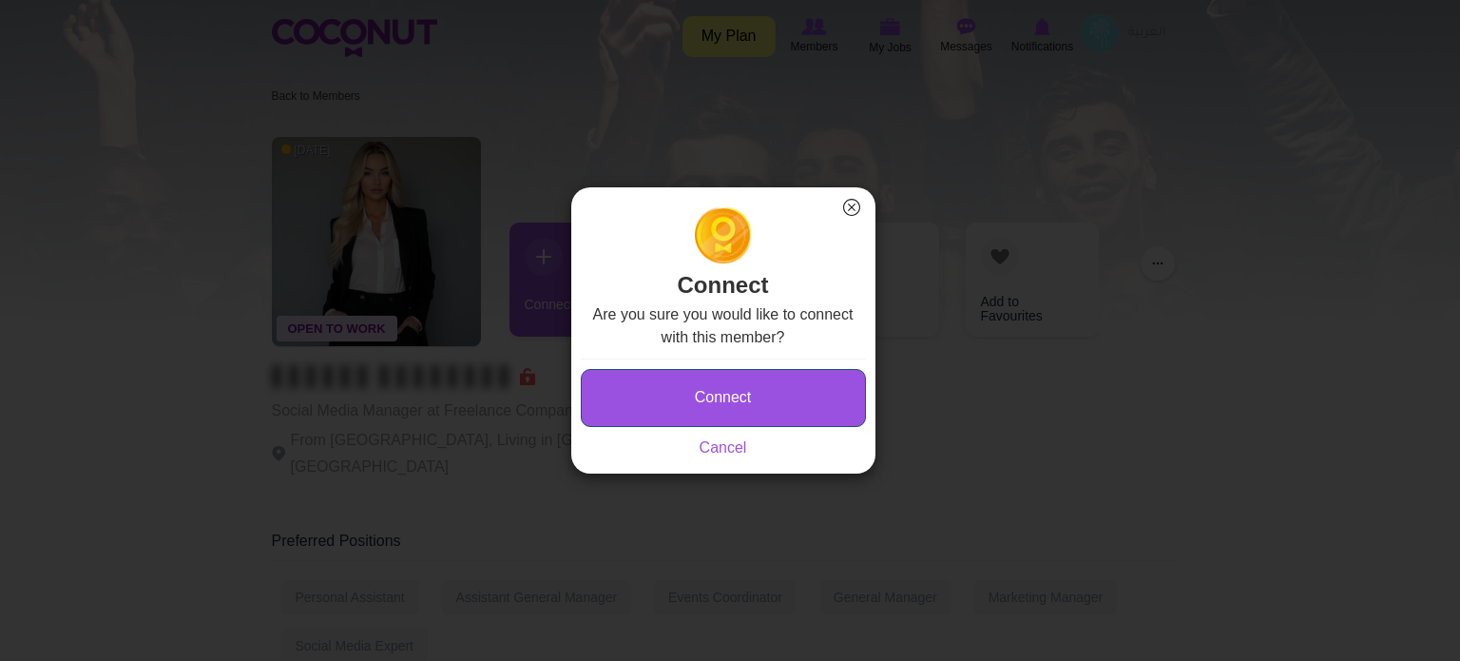
click at [662, 378] on button "Connect" at bounding box center [723, 398] width 285 height 58
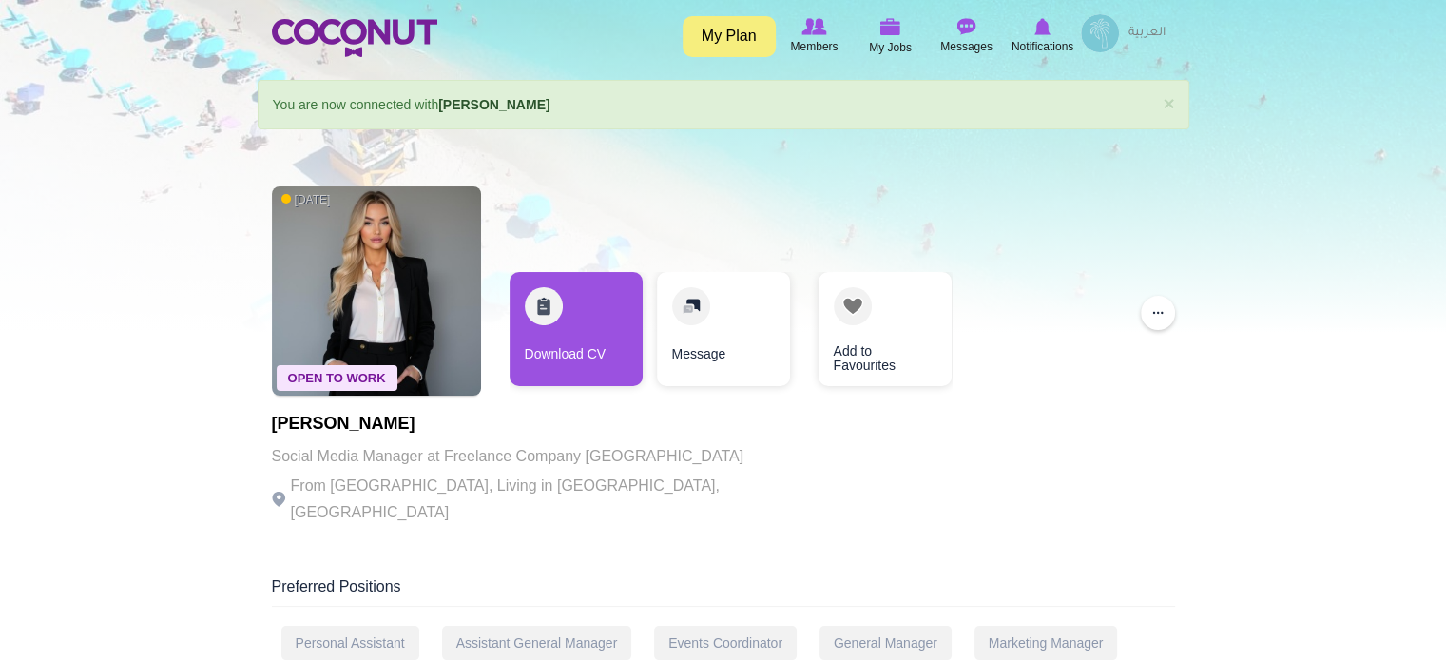
click at [575, 325] on link "Download CV" at bounding box center [576, 329] width 133 height 114
